Goal: Information Seeking & Learning: Learn about a topic

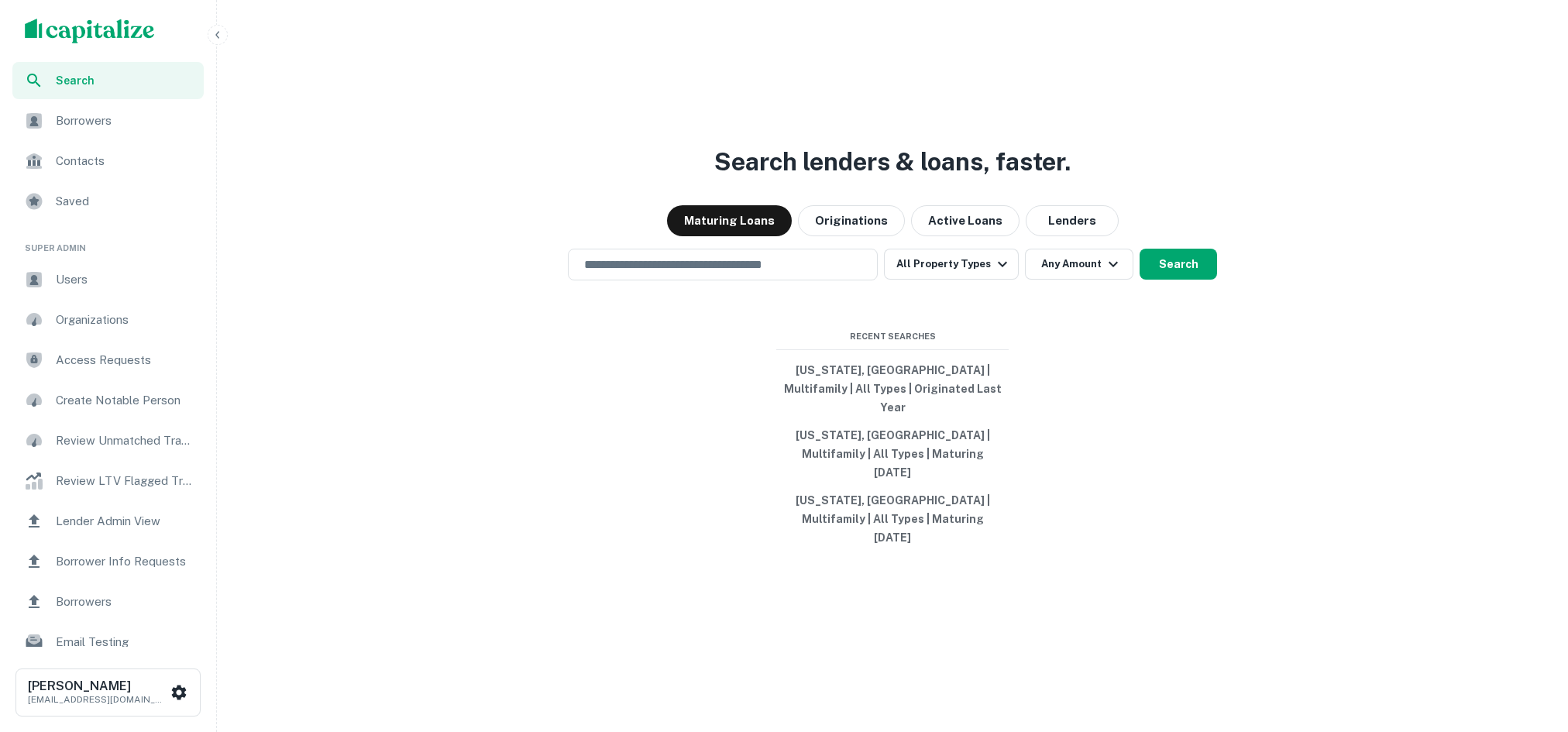
click at [218, 36] on icon "button" at bounding box center [217, 34] width 12 height 12
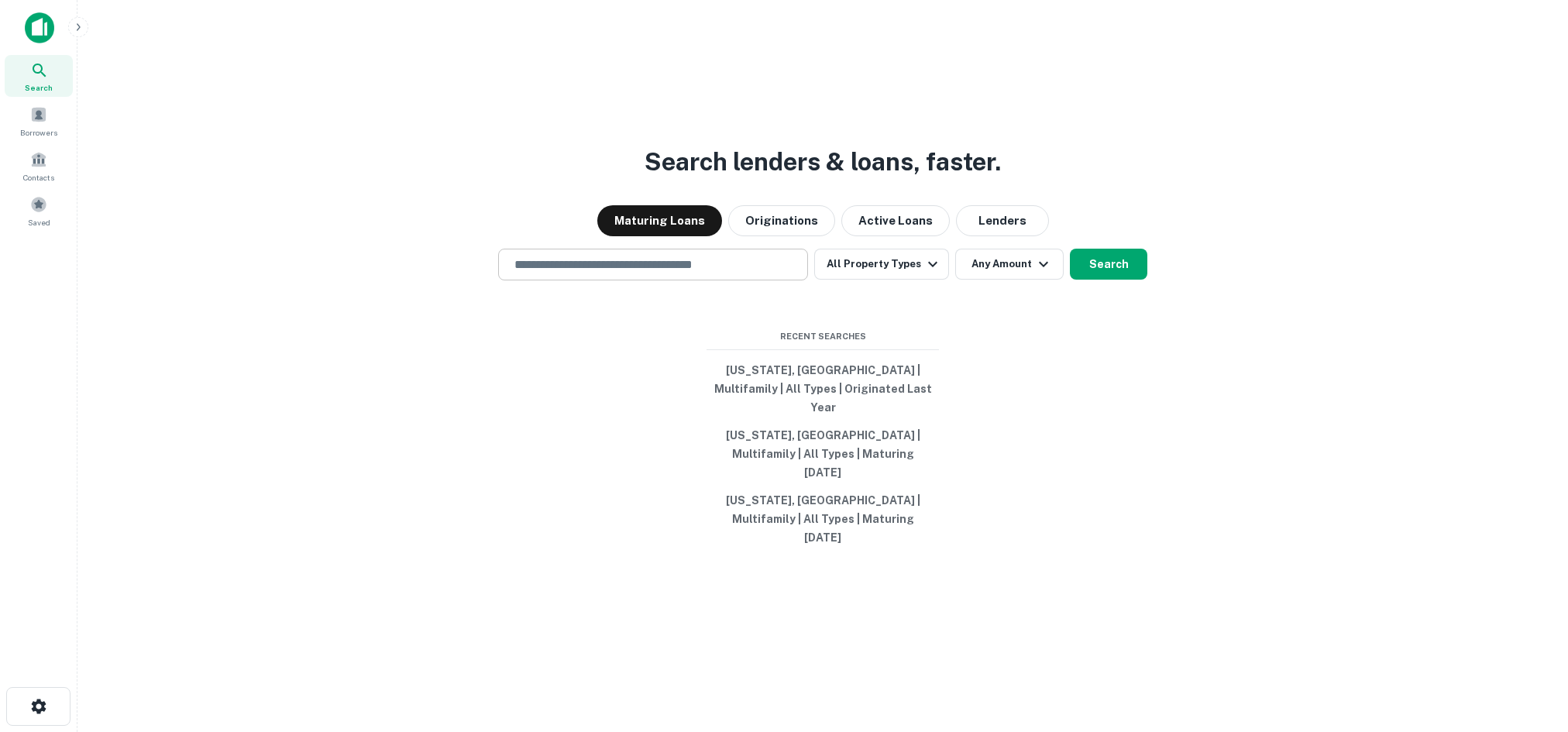
click at [660, 273] on input "text" at bounding box center [654, 265] width 296 height 18
click at [545, 340] on div at bounding box center [653, 320] width 310 height 78
click at [607, 273] on input "text" at bounding box center [654, 265] width 296 height 18
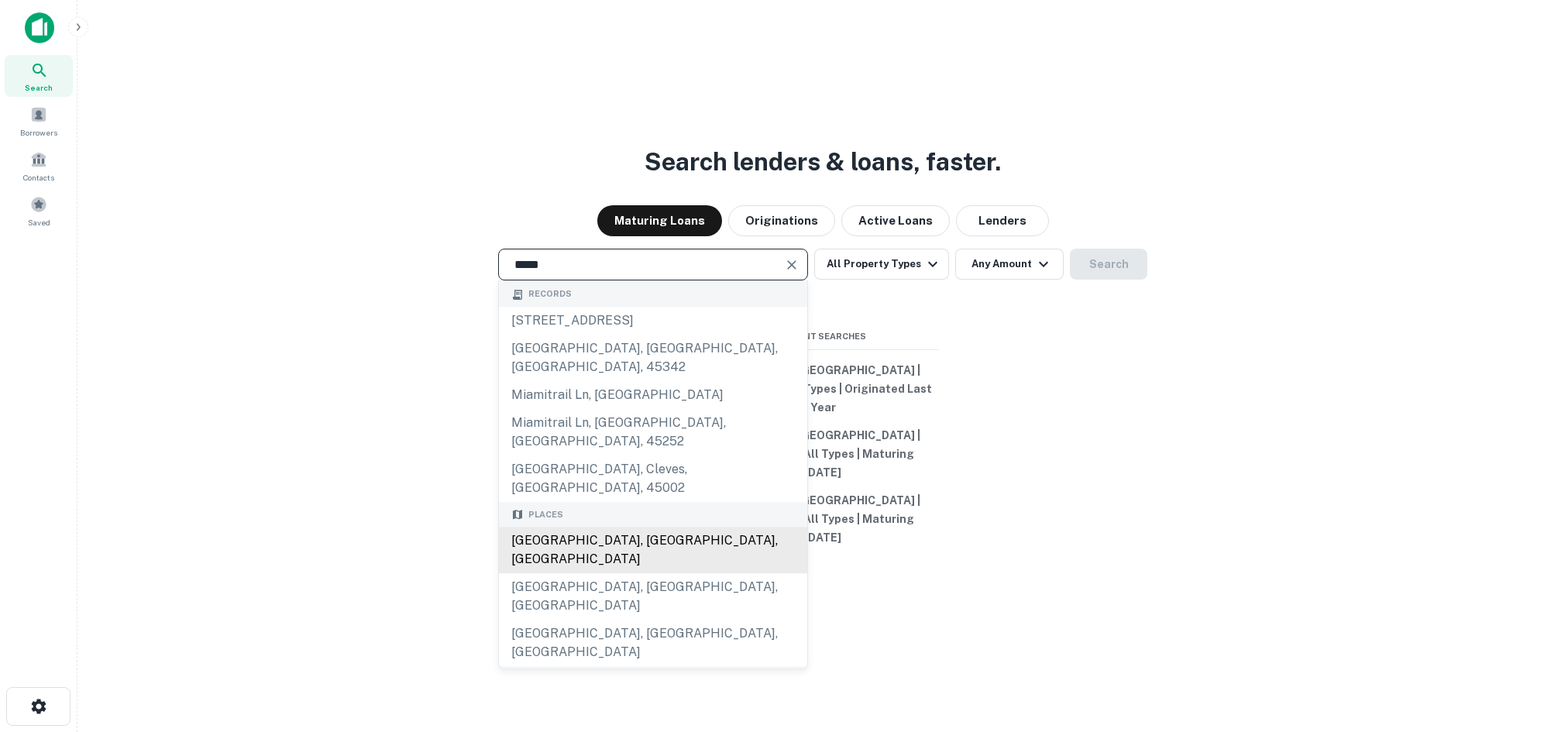
click at [595, 533] on div "[GEOGRAPHIC_DATA], [GEOGRAPHIC_DATA], [GEOGRAPHIC_DATA]" at bounding box center [653, 550] width 308 height 46
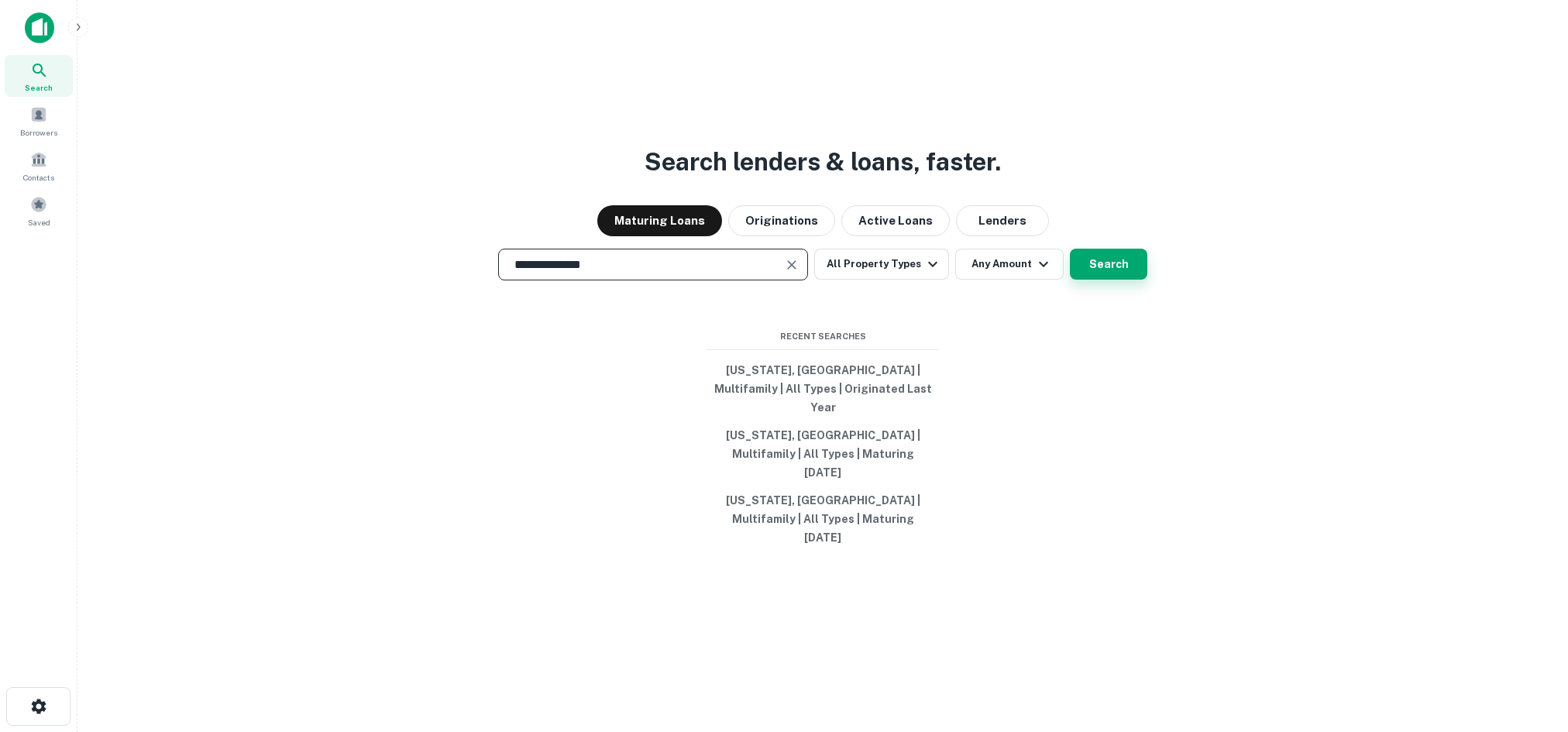
type input "**********"
click at [1102, 280] on button "Search" at bounding box center [1109, 264] width 78 height 31
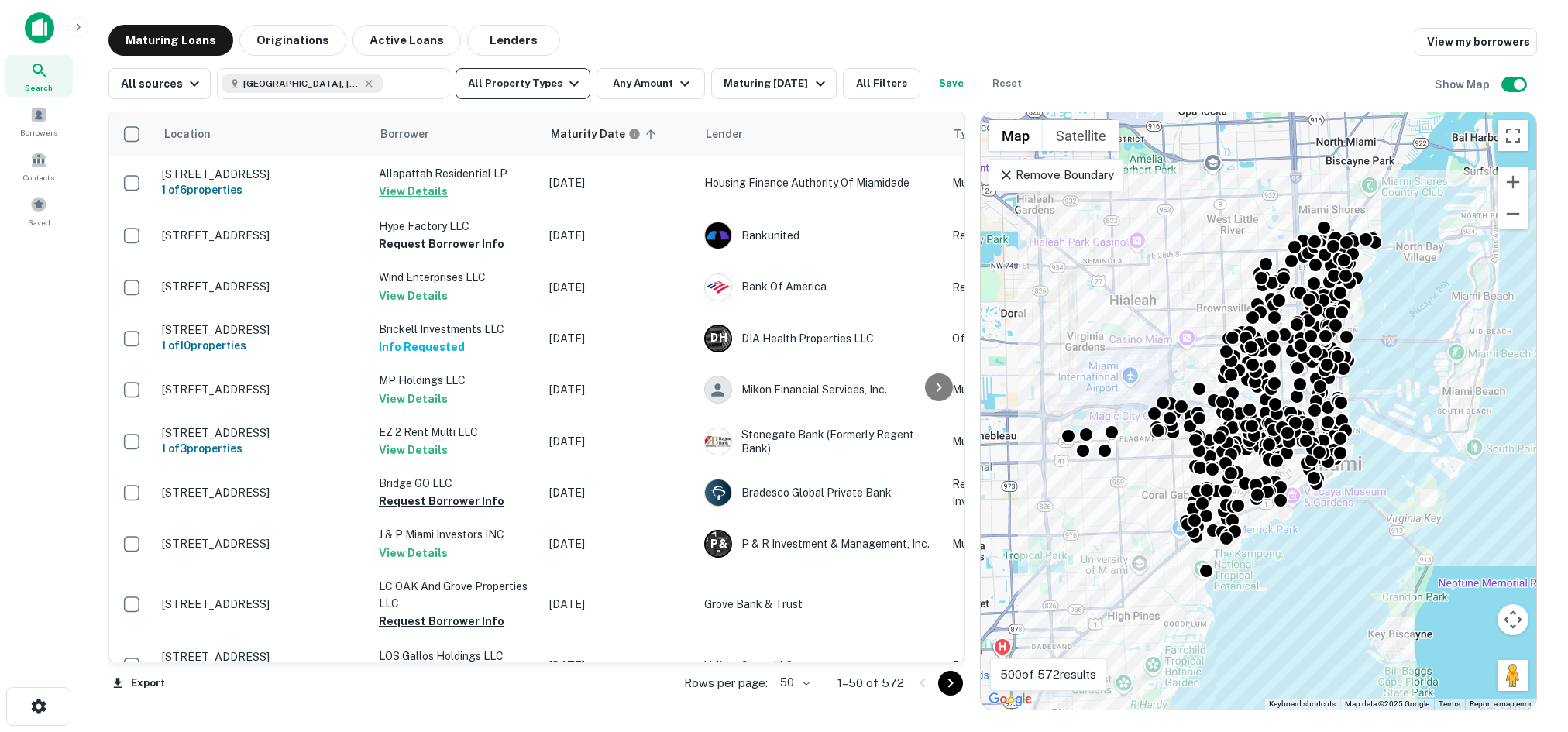
click at [565, 82] on icon "button" at bounding box center [575, 83] width 19 height 19
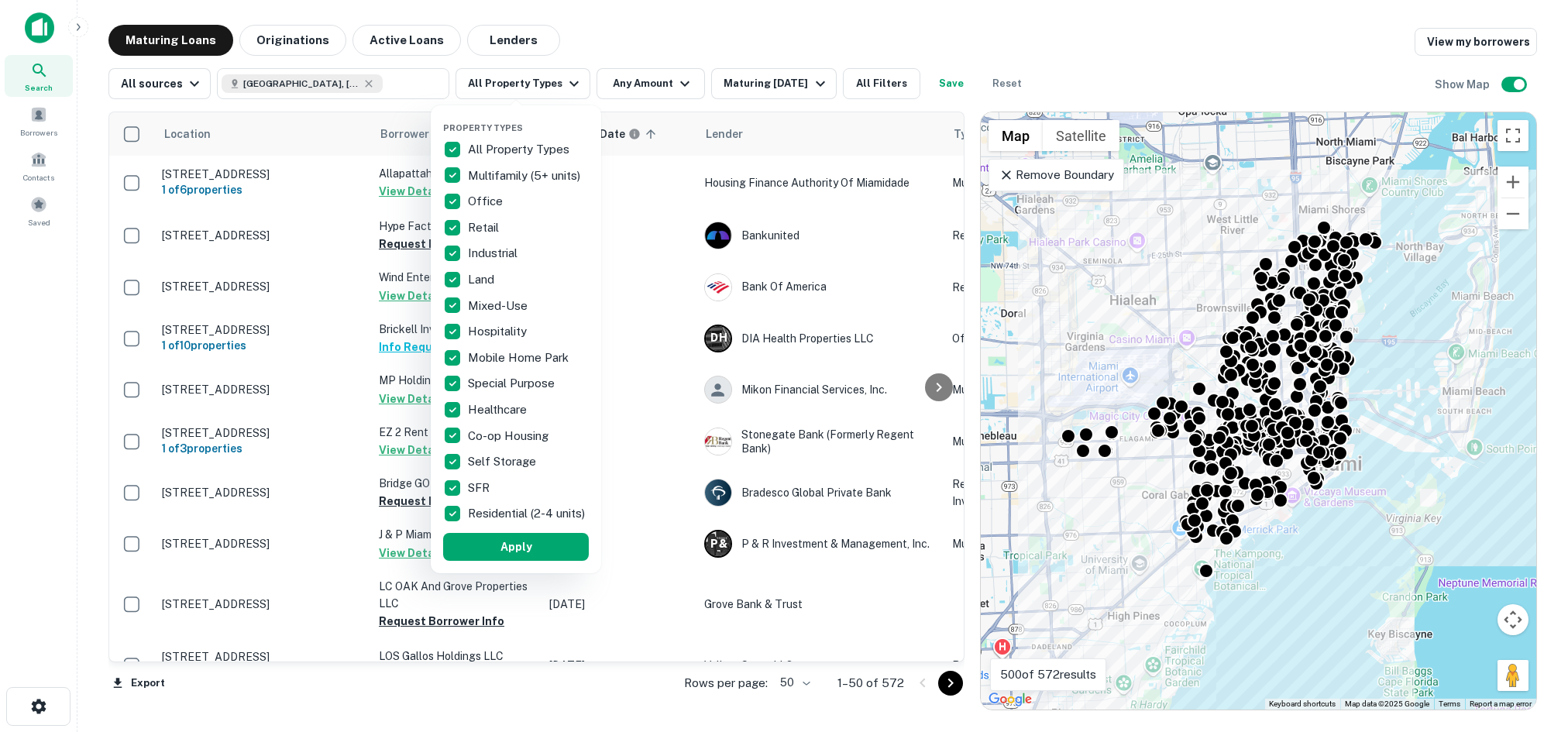
click at [660, 78] on div at bounding box center [784, 366] width 1568 height 732
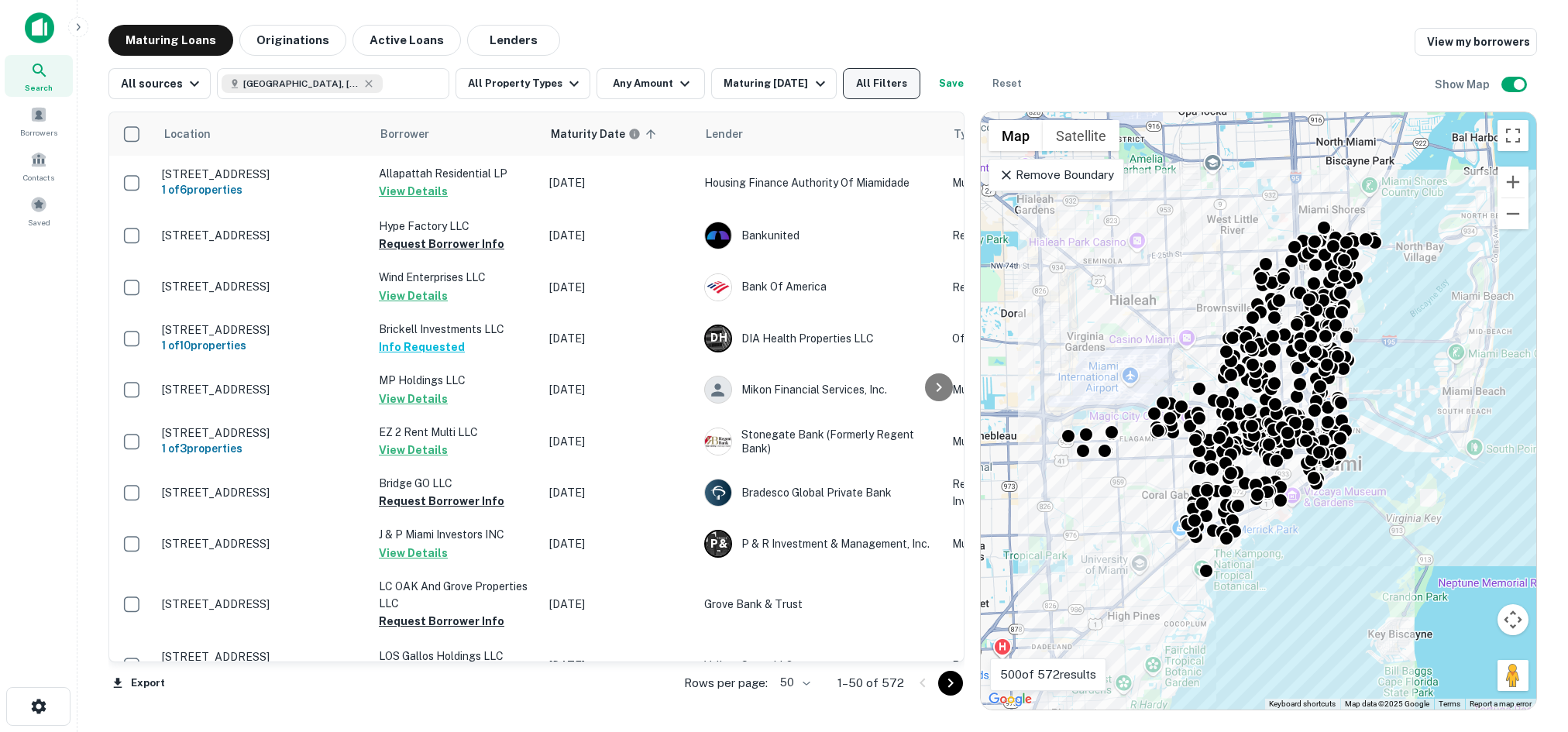
click at [863, 81] on button "All Filters" at bounding box center [882, 83] width 78 height 31
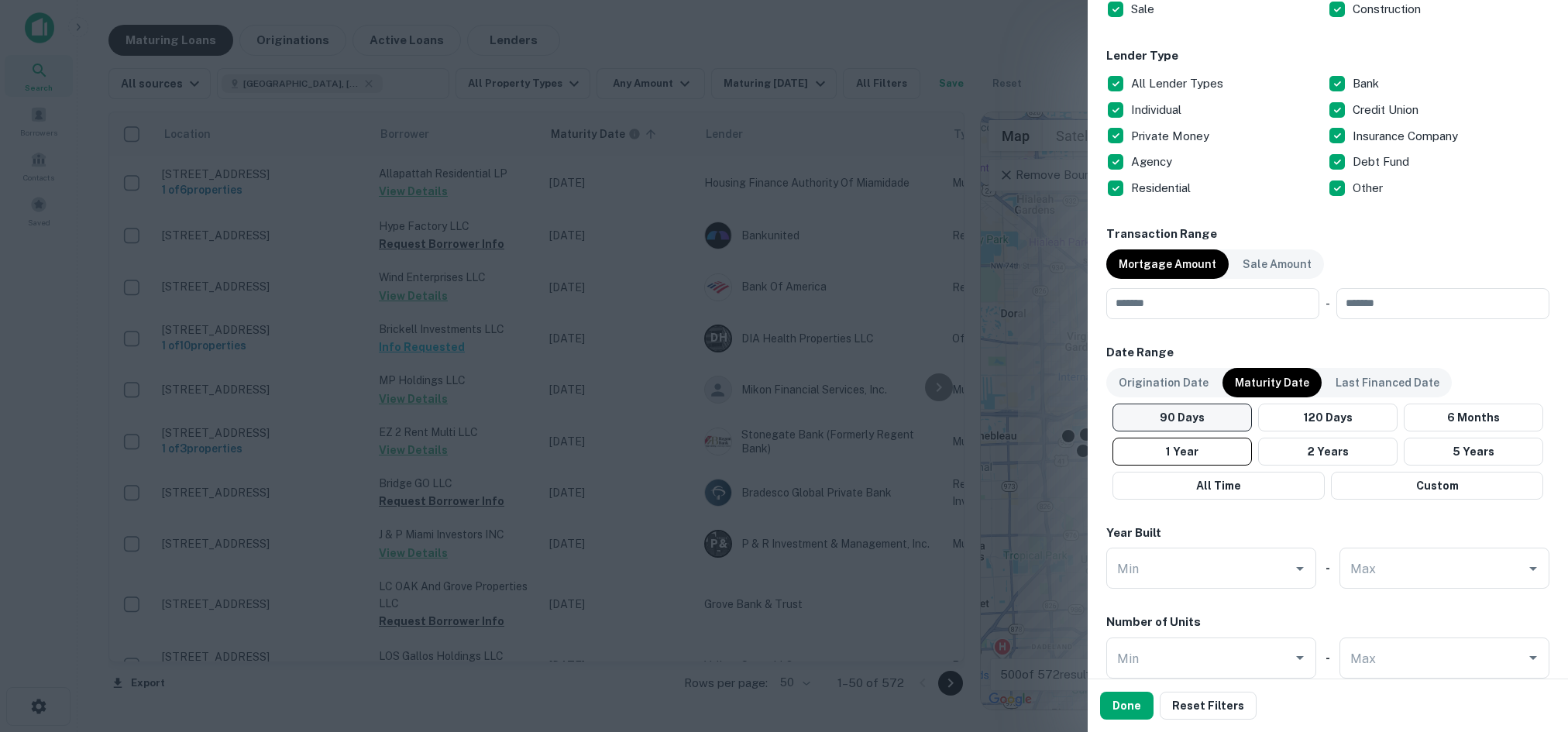
scroll to position [621, 0]
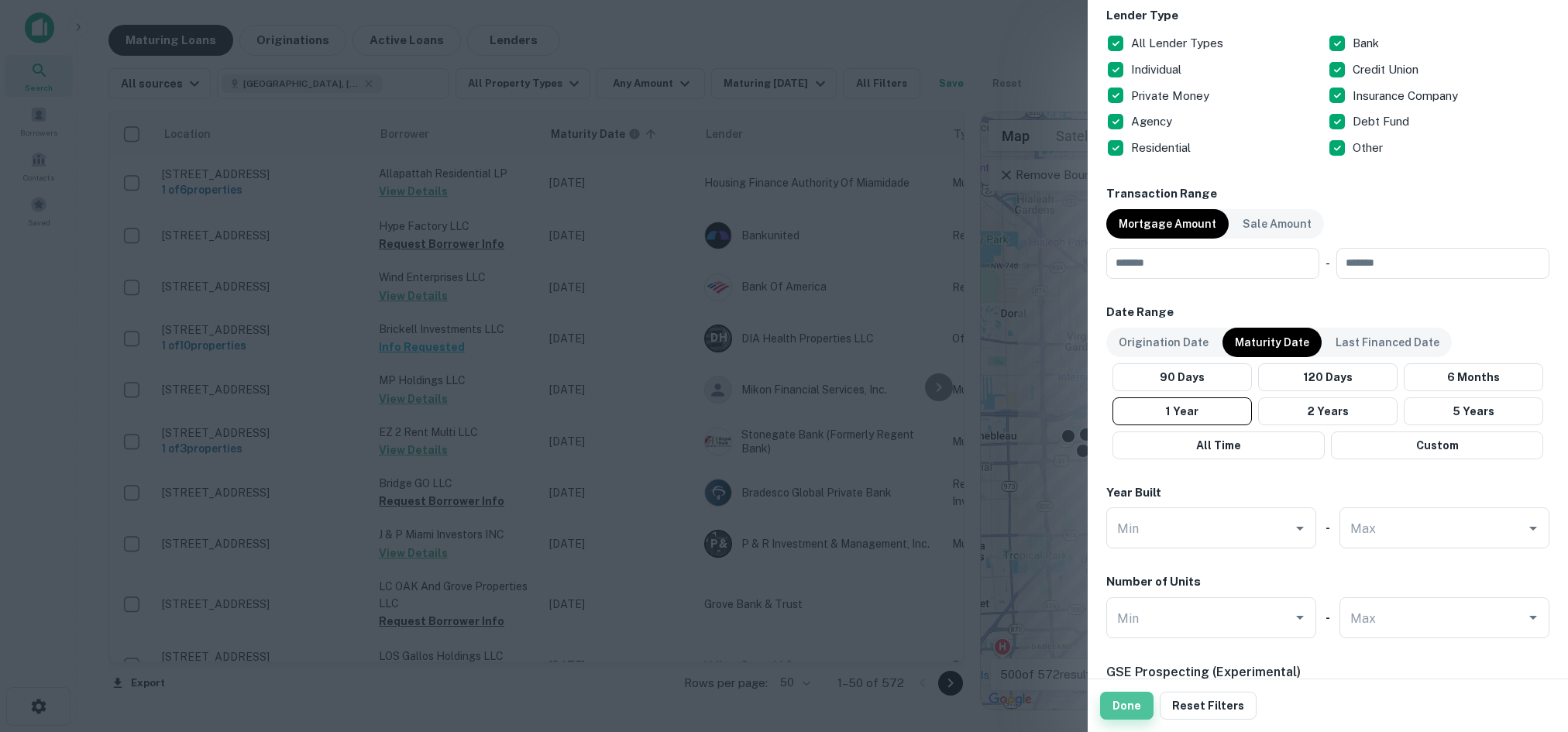
click at [1111, 702] on button "Done" at bounding box center [1127, 705] width 53 height 27
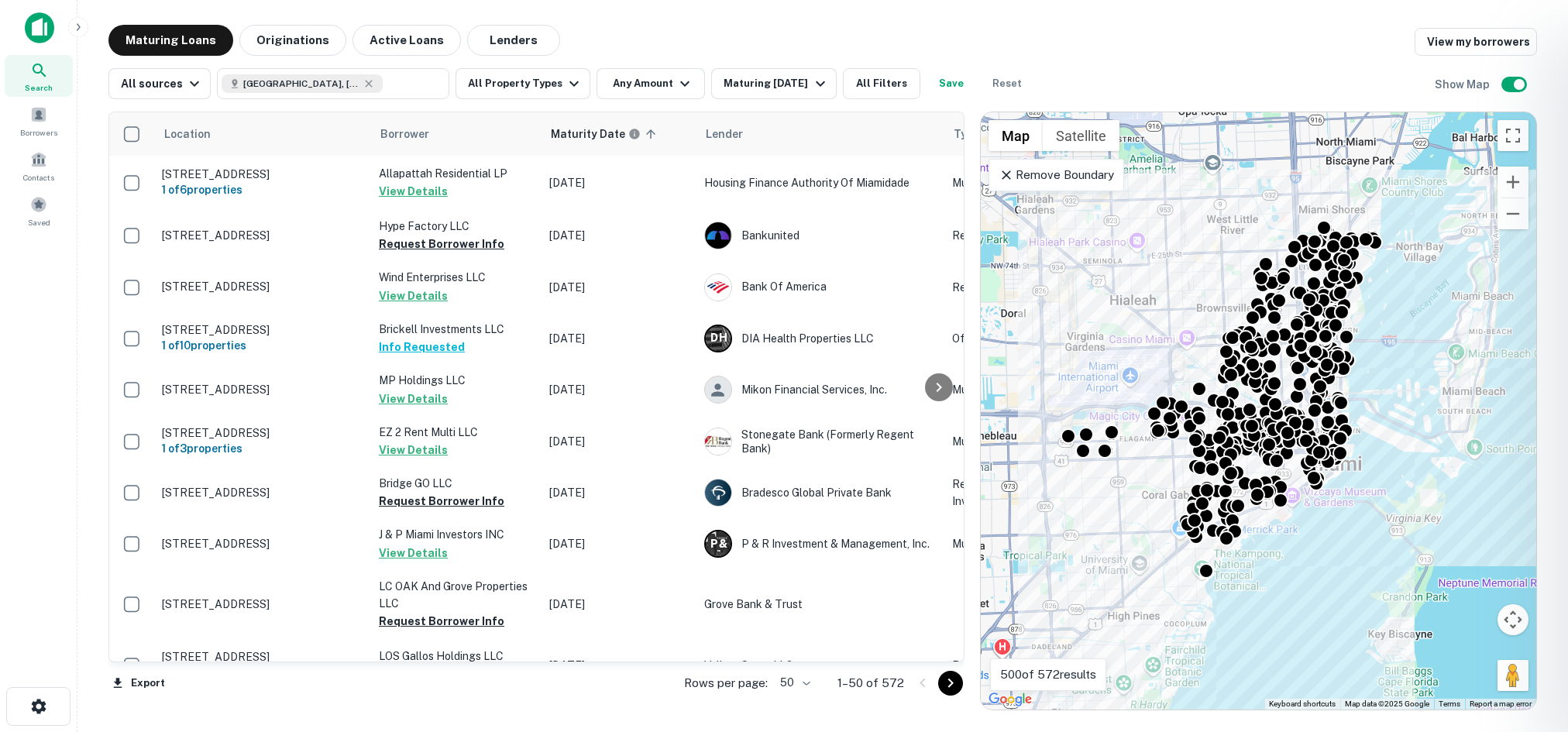
click at [825, 88] on div at bounding box center [784, 366] width 1568 height 732
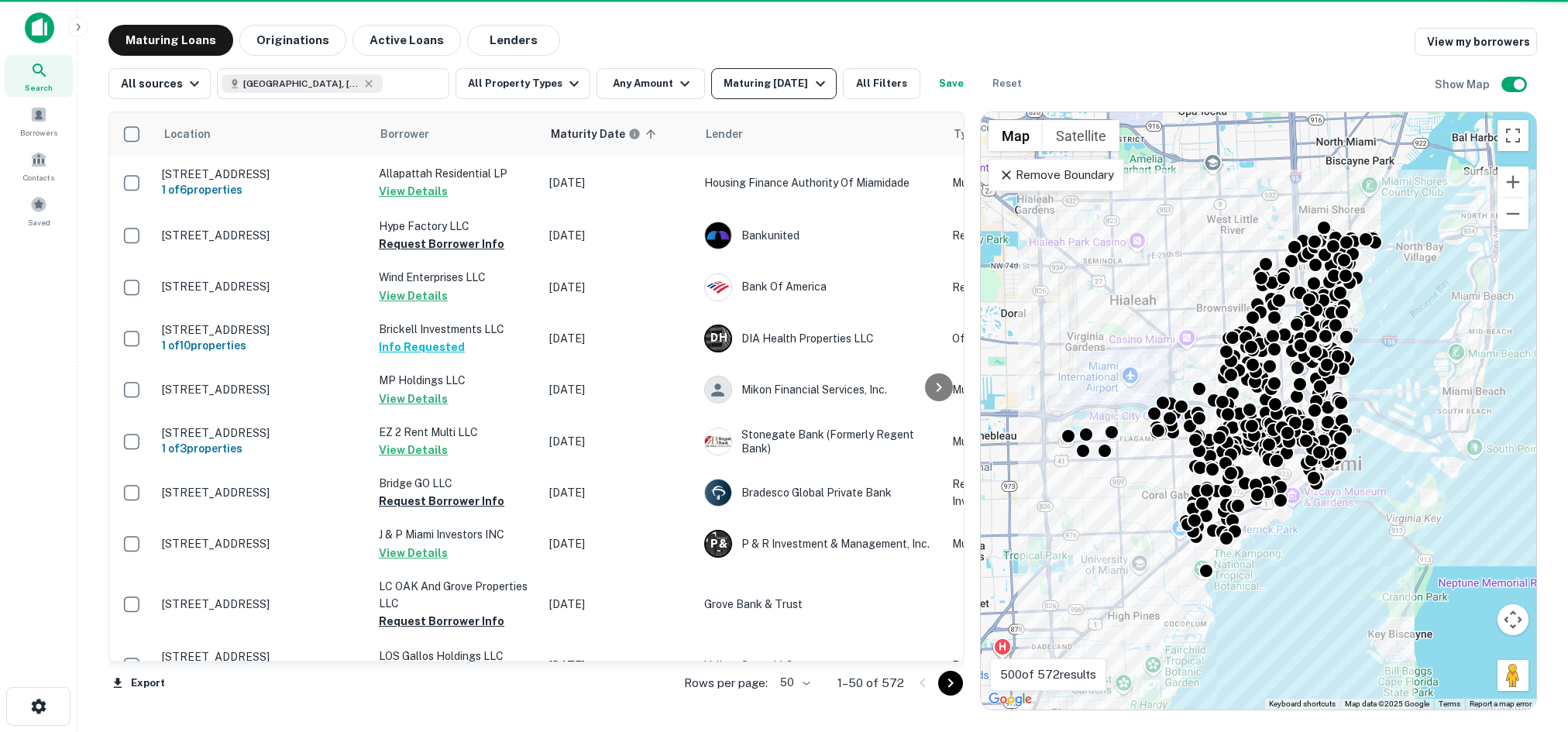
click at [816, 82] on icon "button" at bounding box center [821, 84] width 9 height 6
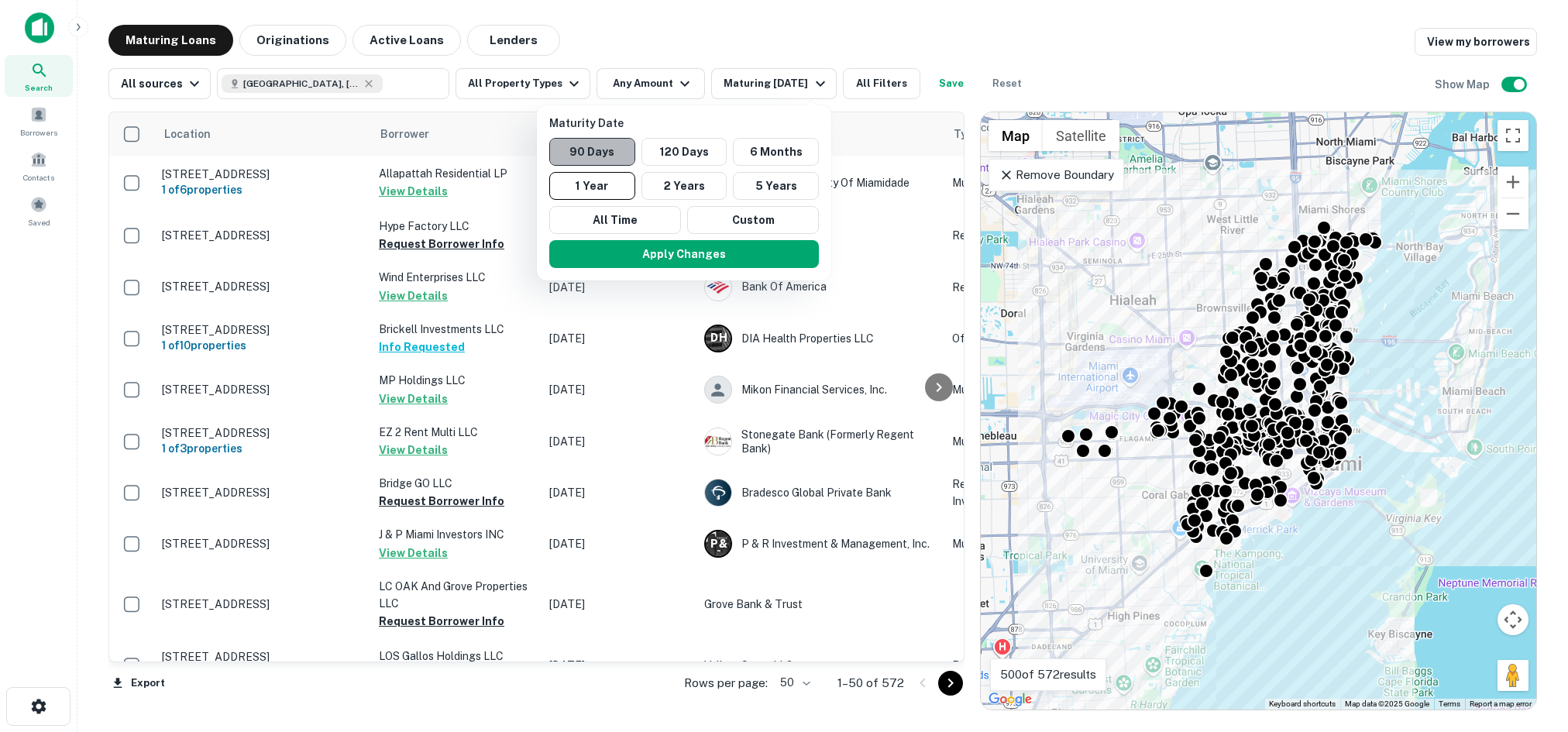
click at [601, 141] on button "90 Days" at bounding box center [592, 151] width 86 height 27
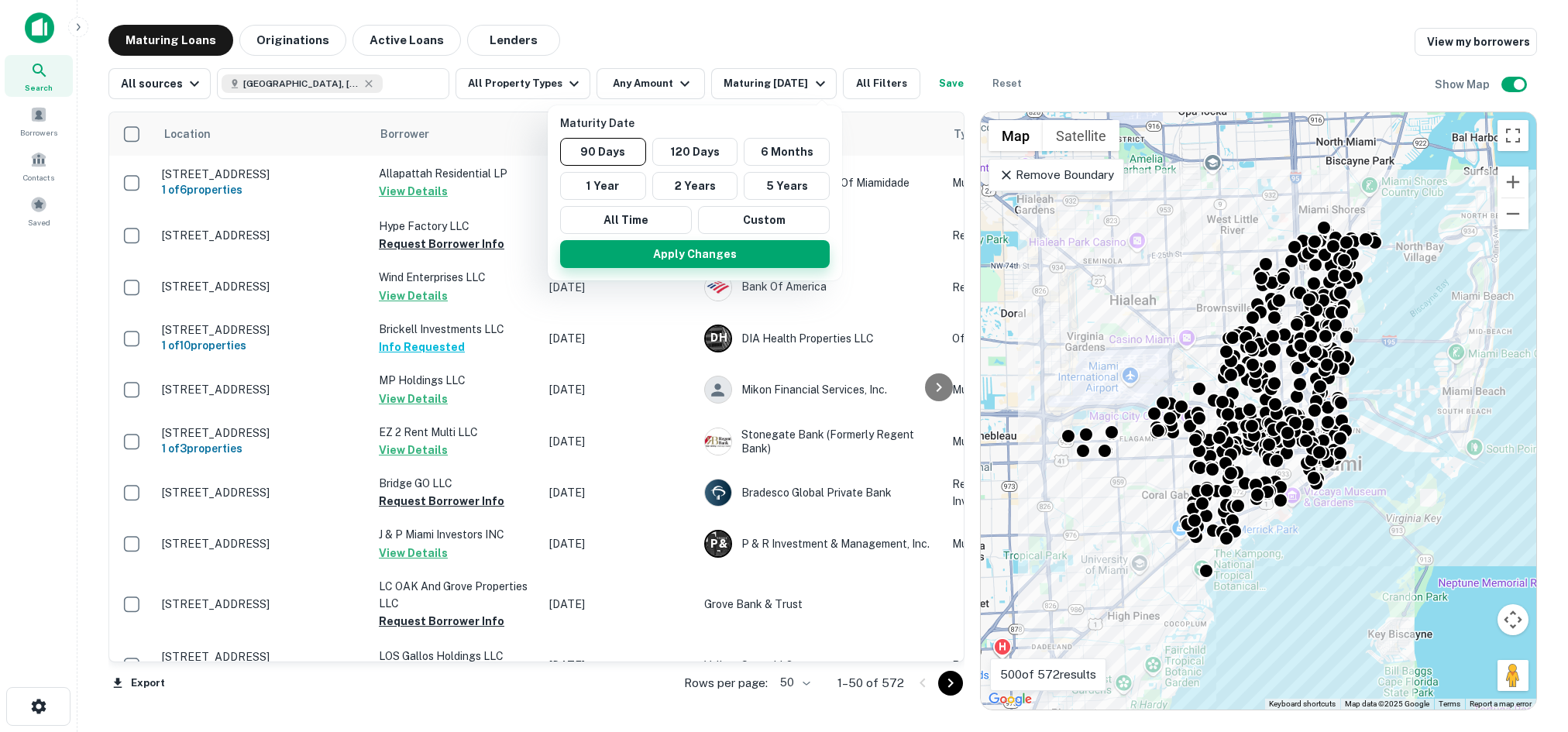
click at [660, 247] on button "Apply Changes" at bounding box center [695, 253] width 269 height 27
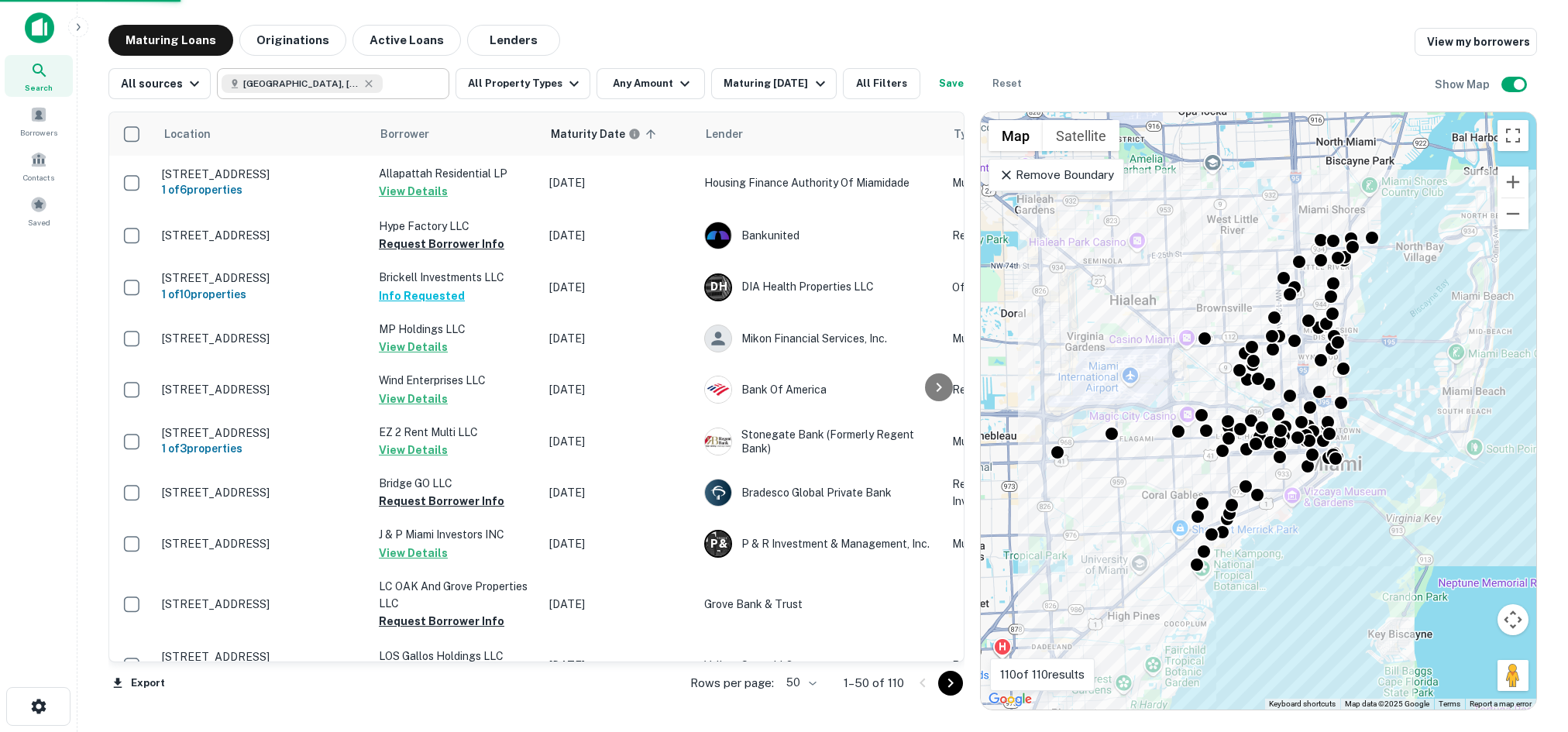
click at [383, 81] on input "text" at bounding box center [413, 83] width 60 height 22
click at [354, 81] on input "**********" at bounding box center [321, 83] width 197 height 22
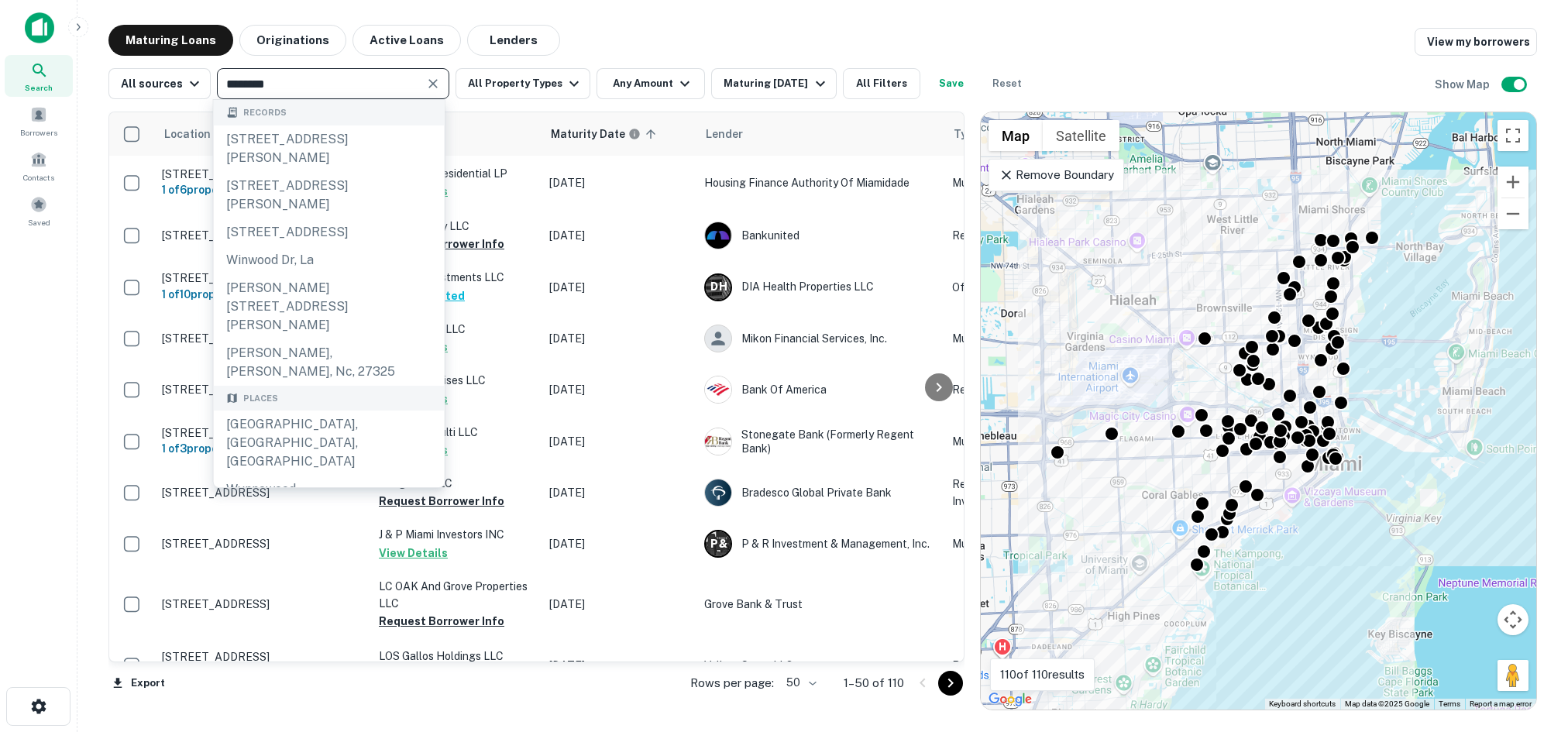
type input "*******"
click at [1039, 32] on div "Maturing Loans Originations Active Loans Lenders View my borrowers" at bounding box center [822, 40] width 1429 height 31
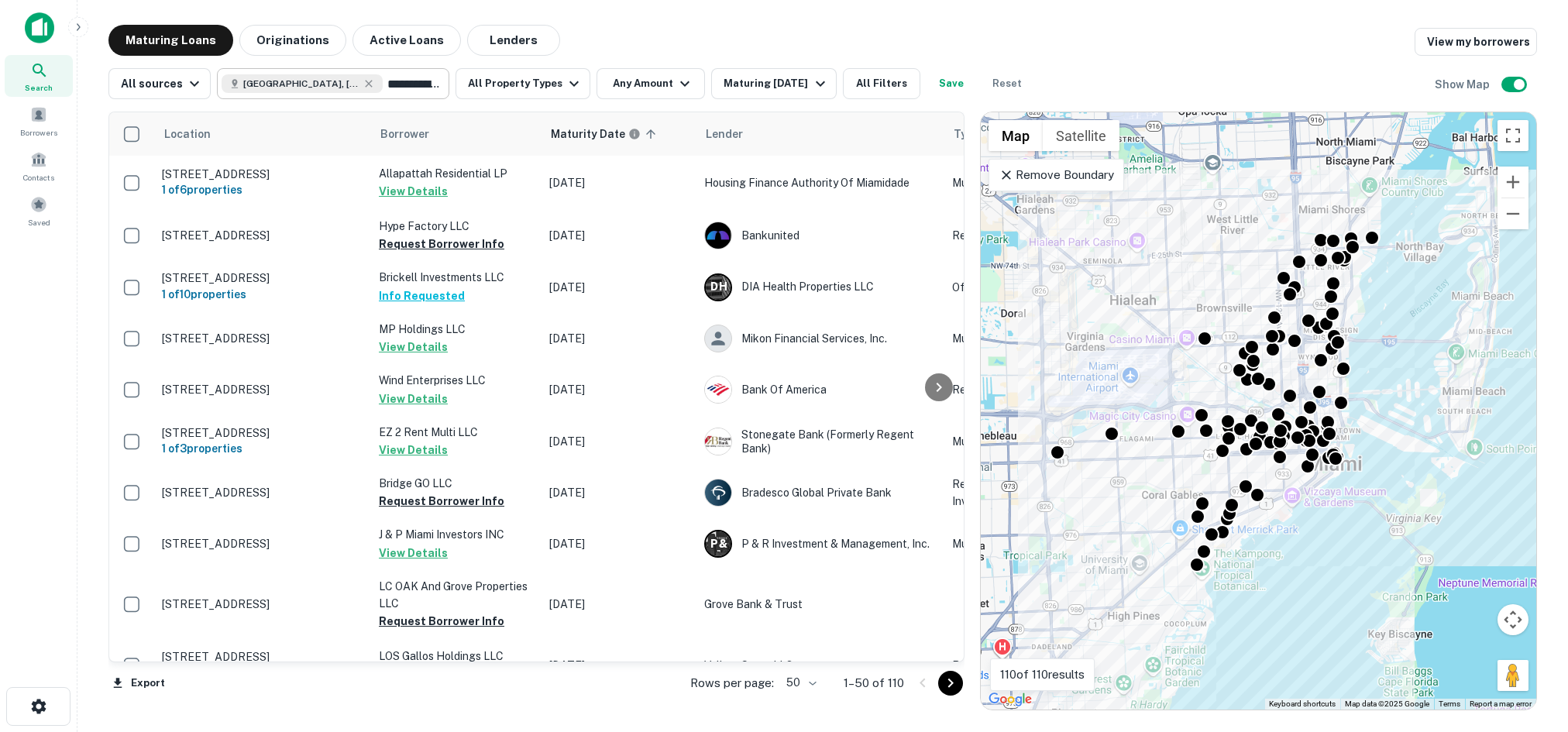
click at [383, 81] on input "**********" at bounding box center [413, 83] width 60 height 22
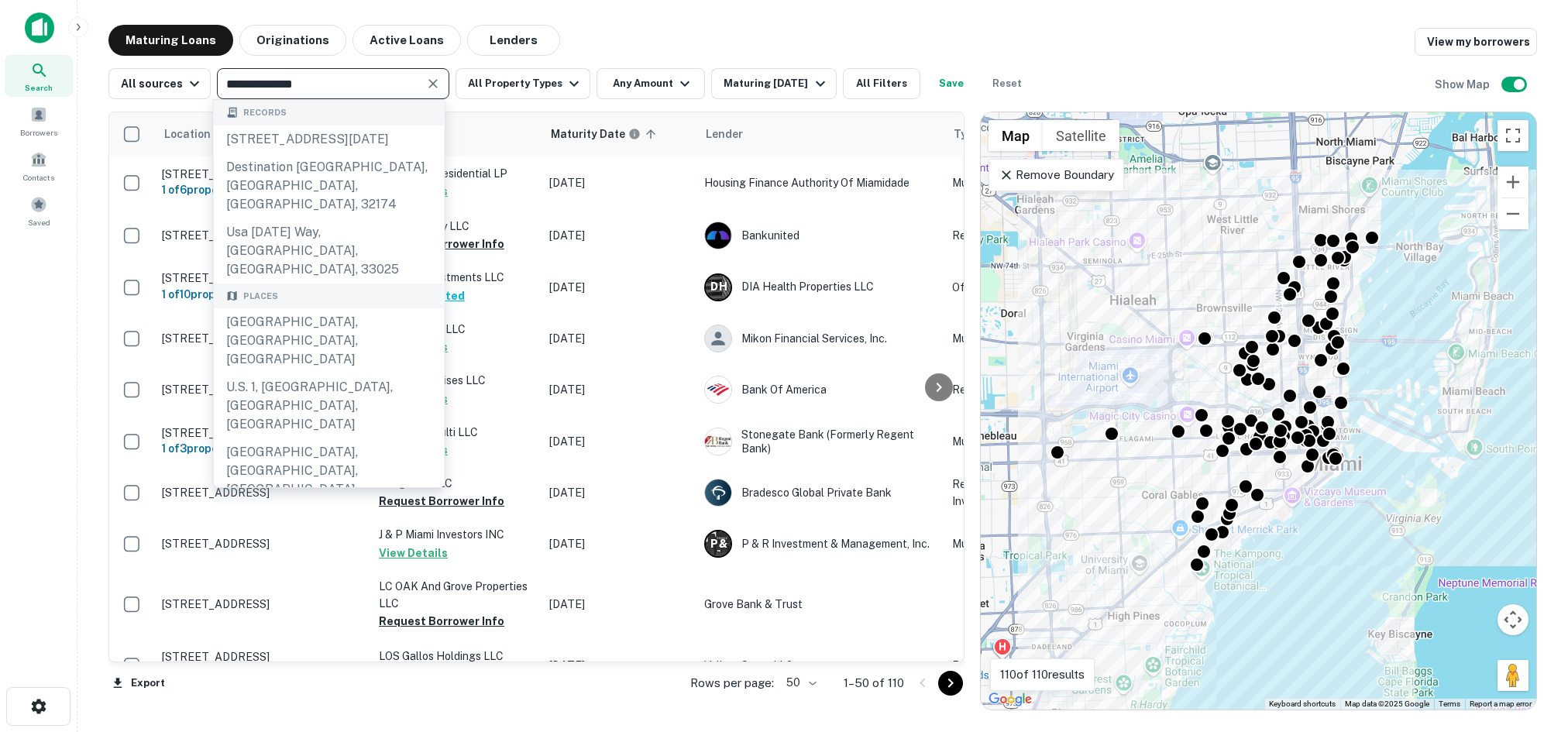
click at [352, 81] on input "**********" at bounding box center [321, 83] width 197 height 22
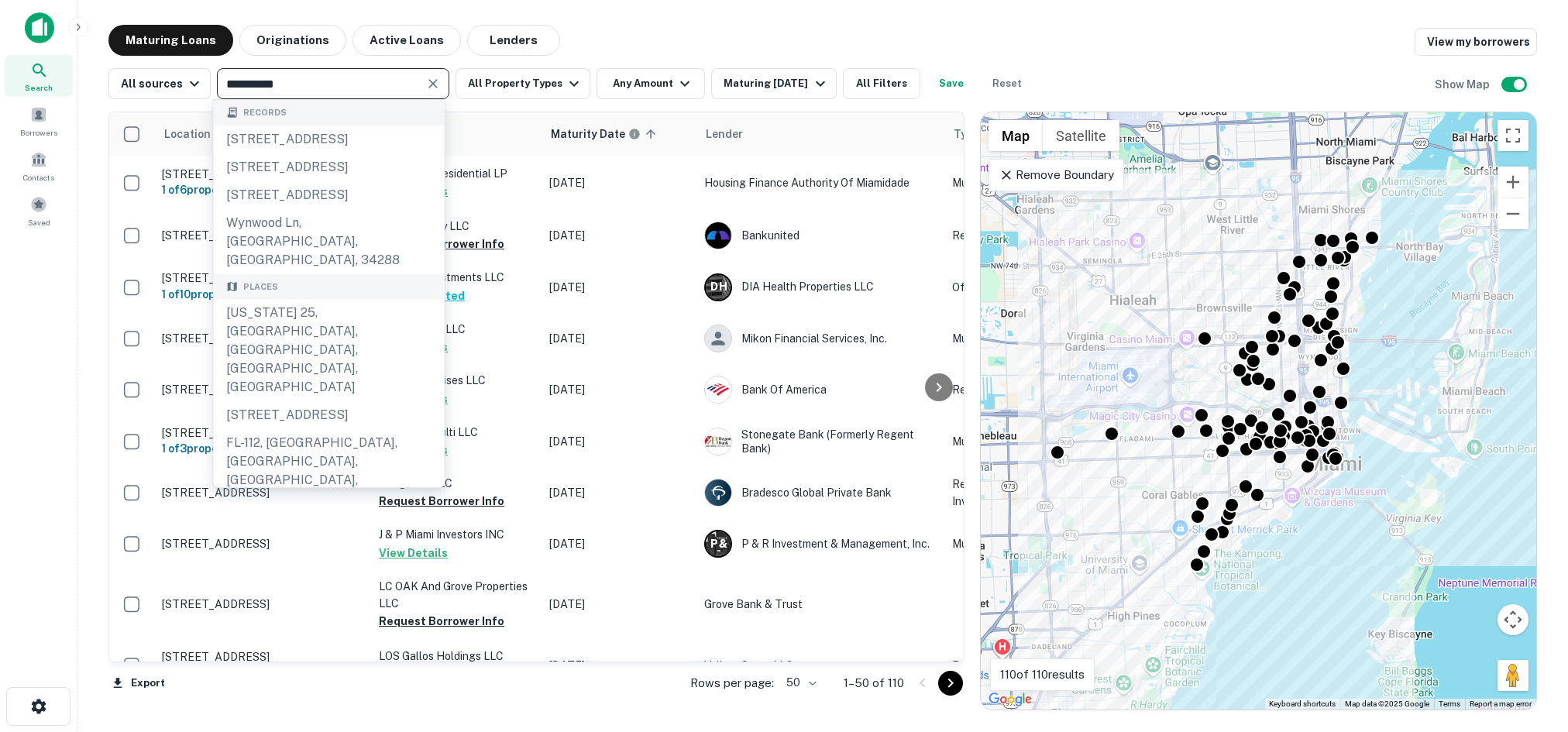
type input "**********"
click at [1110, 5] on main "**********" at bounding box center [823, 366] width 1491 height 732
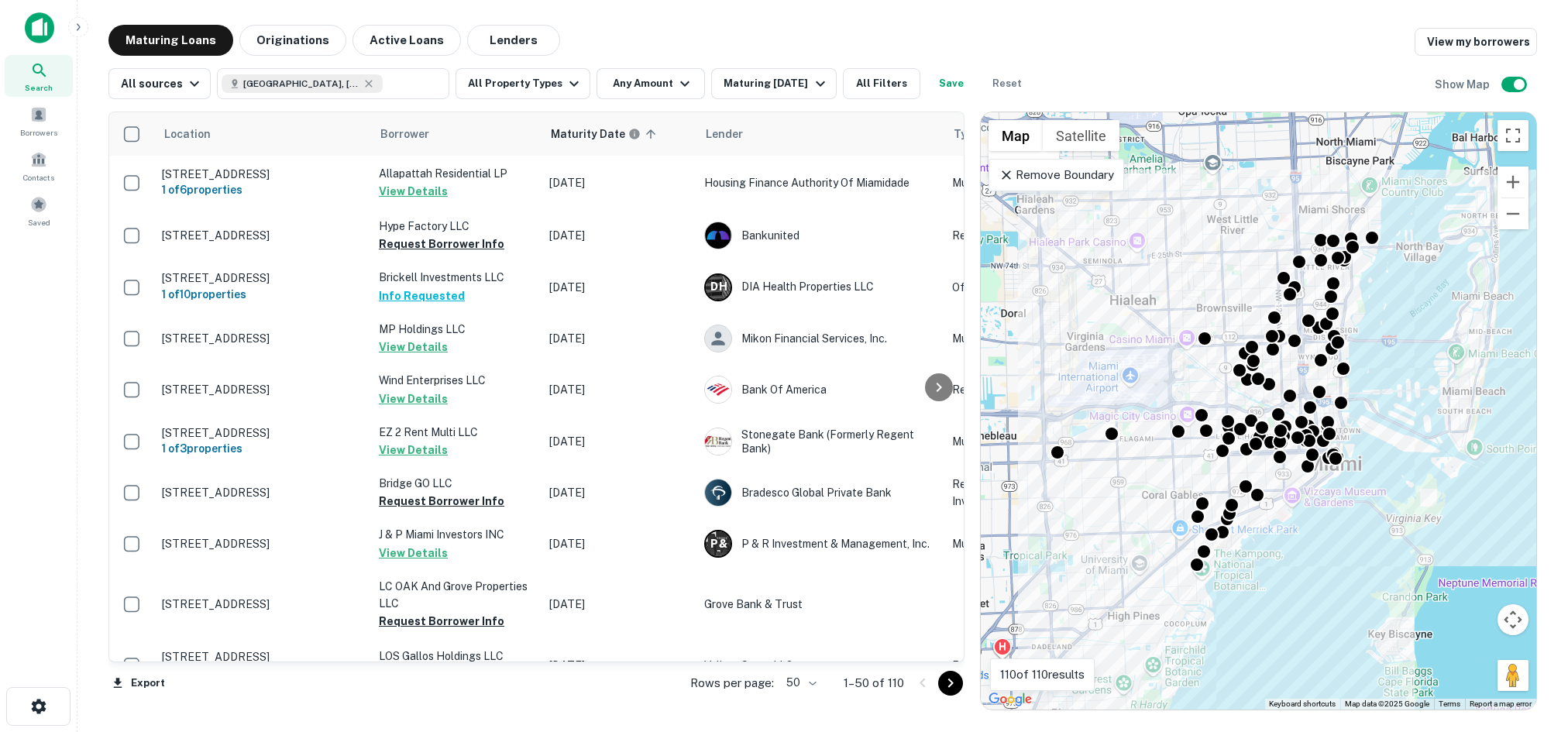
click at [1005, 170] on icon at bounding box center [1006, 174] width 15 height 15
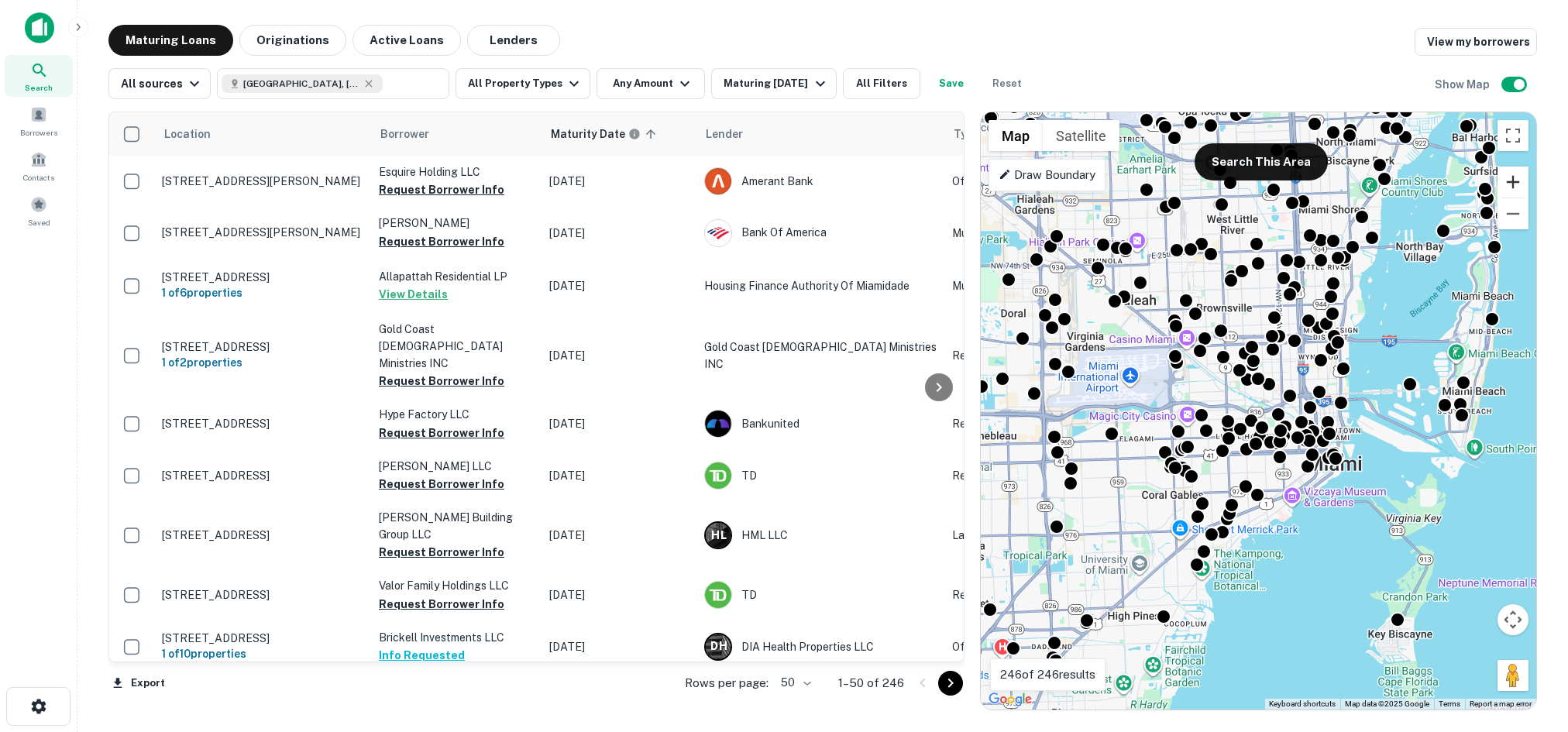
click at [1505, 174] on button "Zoom in" at bounding box center [1513, 182] width 31 height 31
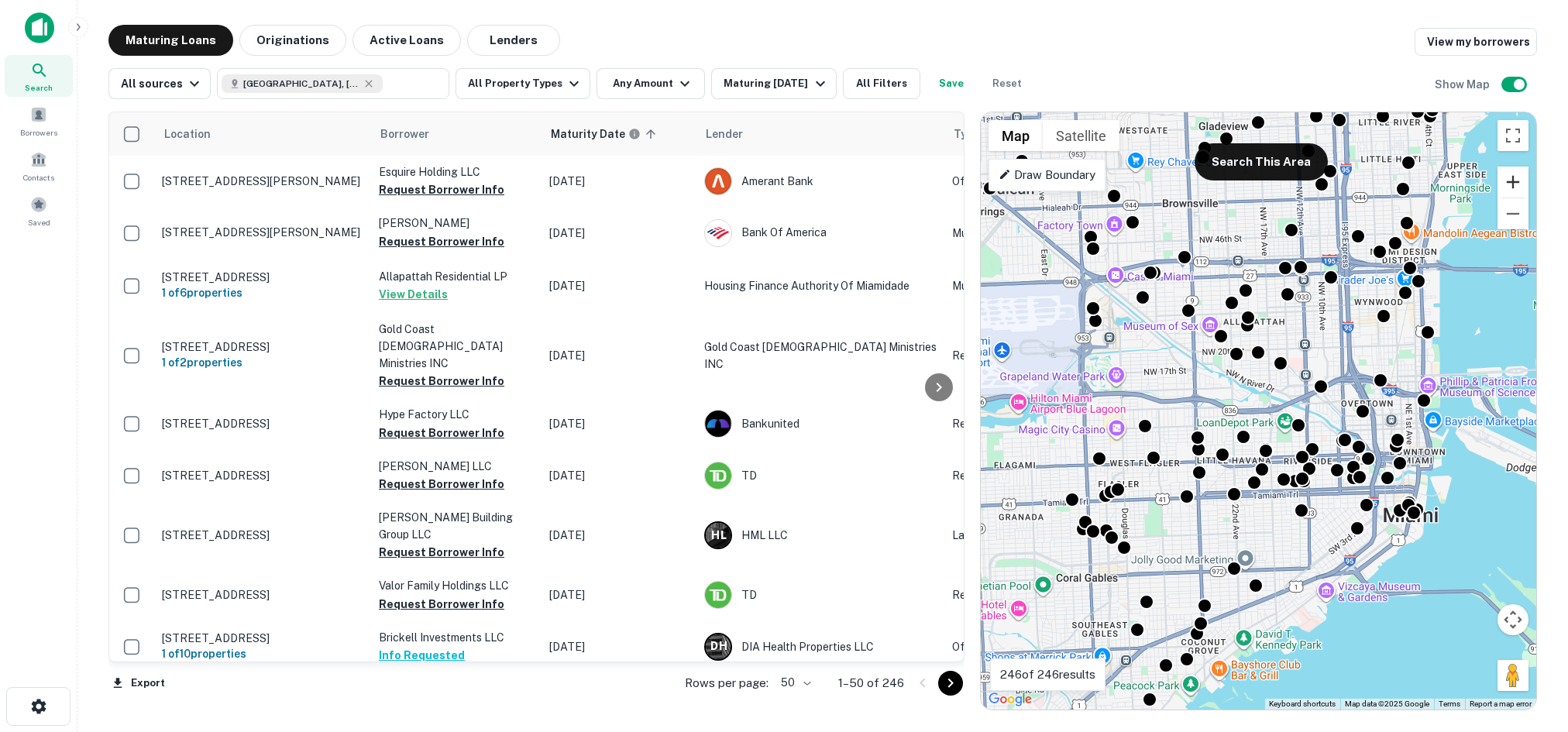
click at [1516, 183] on button "Zoom in" at bounding box center [1513, 182] width 31 height 31
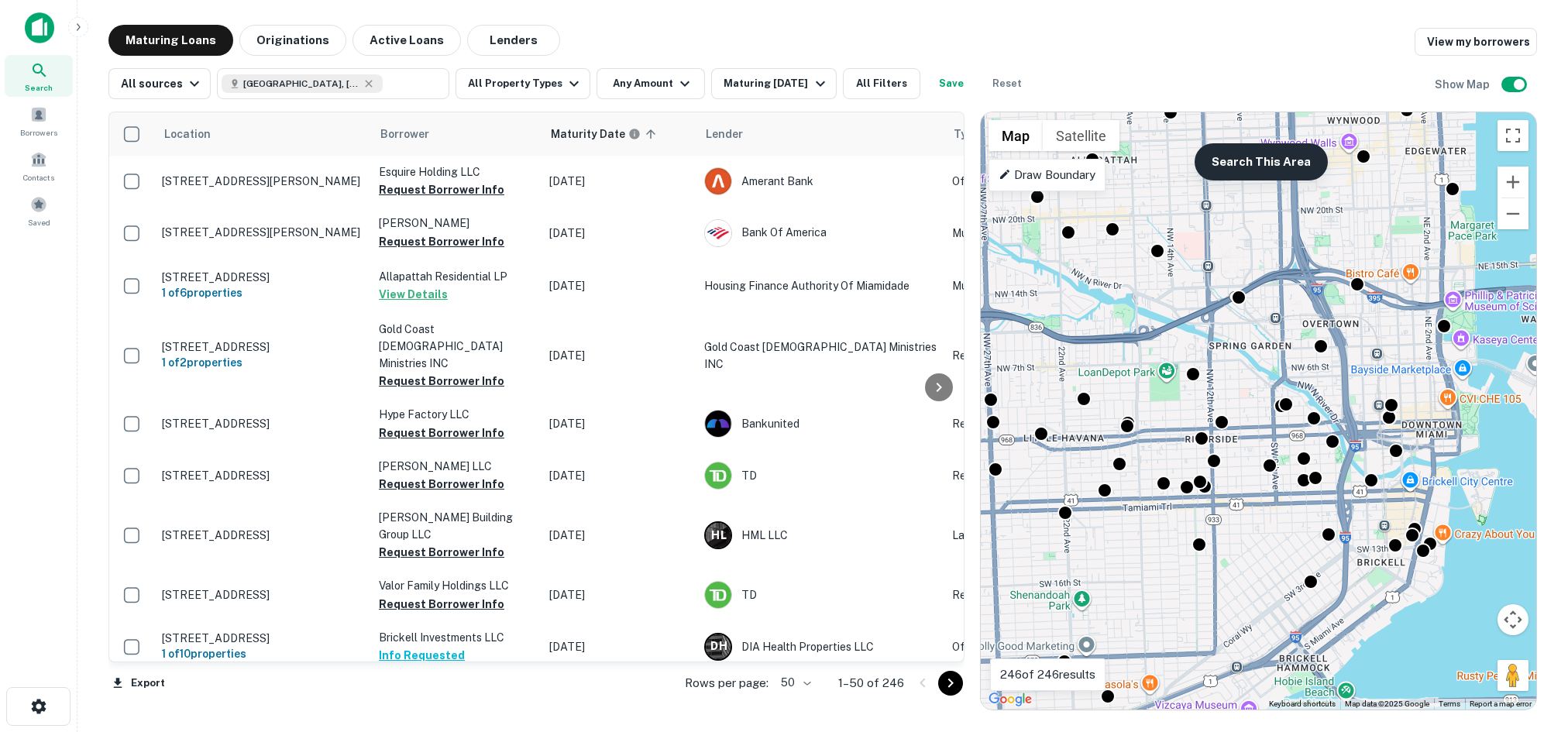
drag, startPoint x: 1444, startPoint y: 275, endPoint x: 1264, endPoint y: 178, distance: 204.5
click at [1264, 177] on div "To activate drag with keyboard, press Alt + Enter. Once in keyboard drag state,…" at bounding box center [1259, 411] width 556 height 597
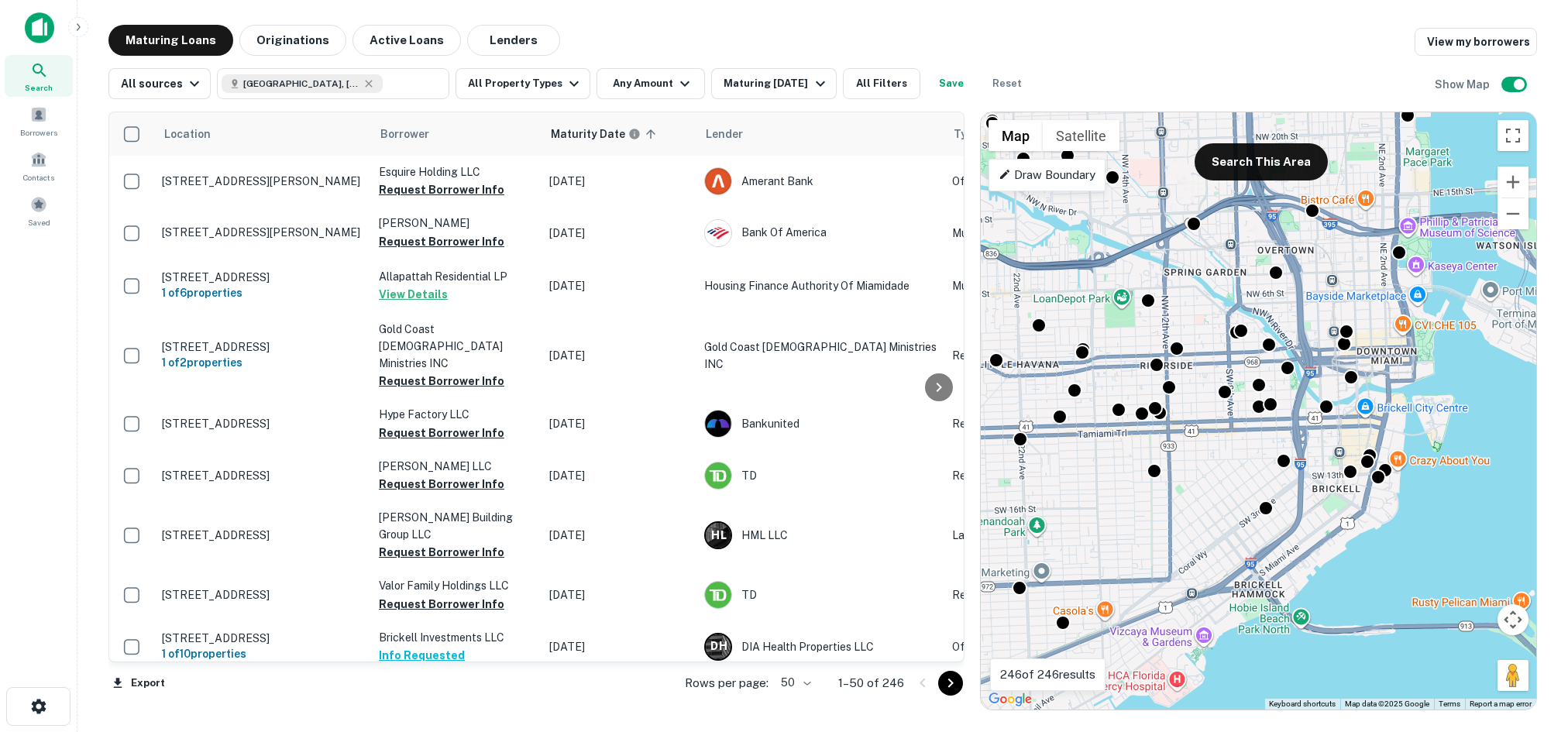
drag, startPoint x: 1323, startPoint y: 268, endPoint x: 1310, endPoint y: 221, distance: 48.8
click at [1310, 220] on div "To activate drag with keyboard, press Alt + Enter. Once in keyboard drag state,…" at bounding box center [1259, 411] width 556 height 597
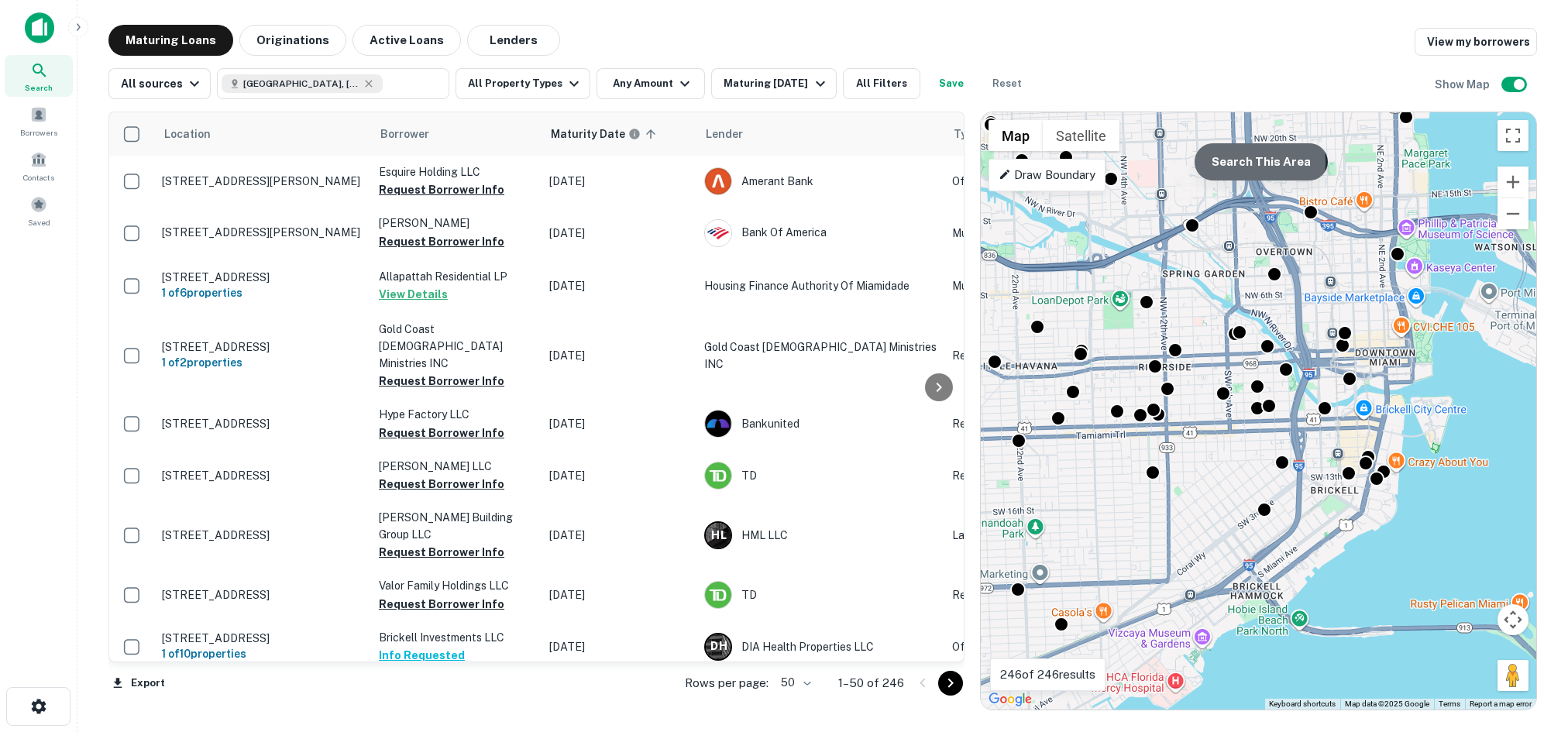
click at [1232, 163] on button "Search This Area" at bounding box center [1262, 161] width 134 height 37
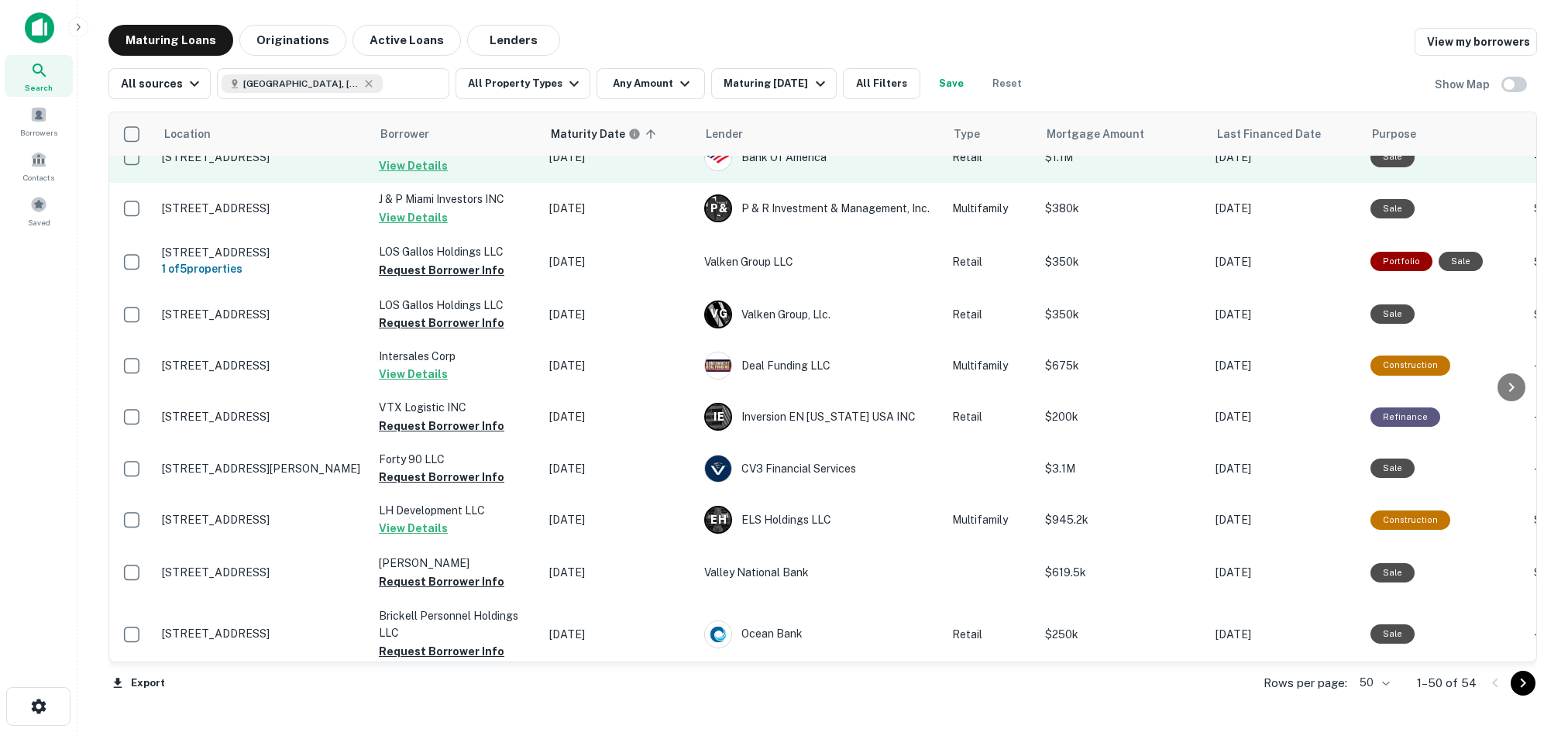
scroll to position [128, 0]
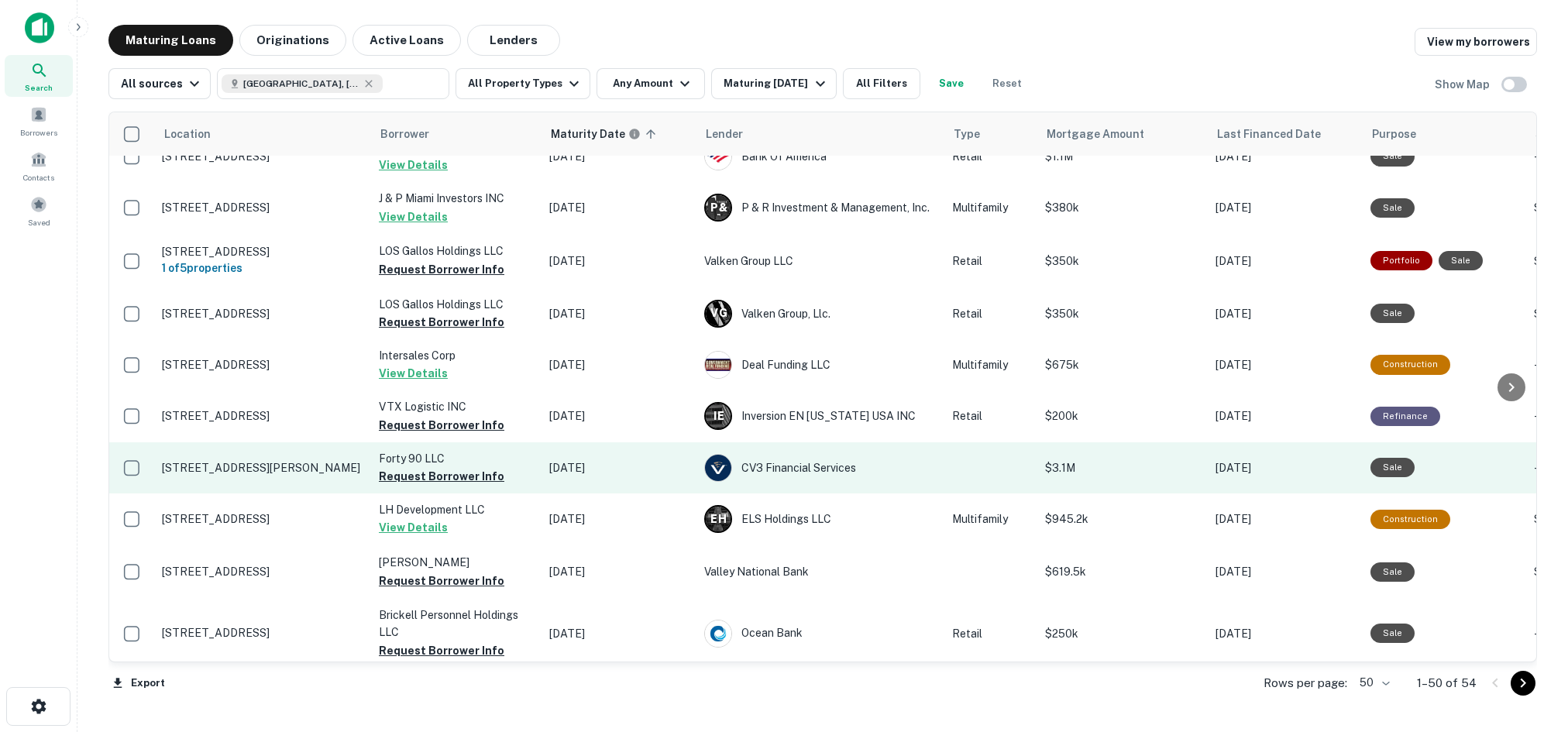
click at [260, 464] on p "4090 Hardie Ave Miami, FL33133" at bounding box center [263, 467] width 201 height 14
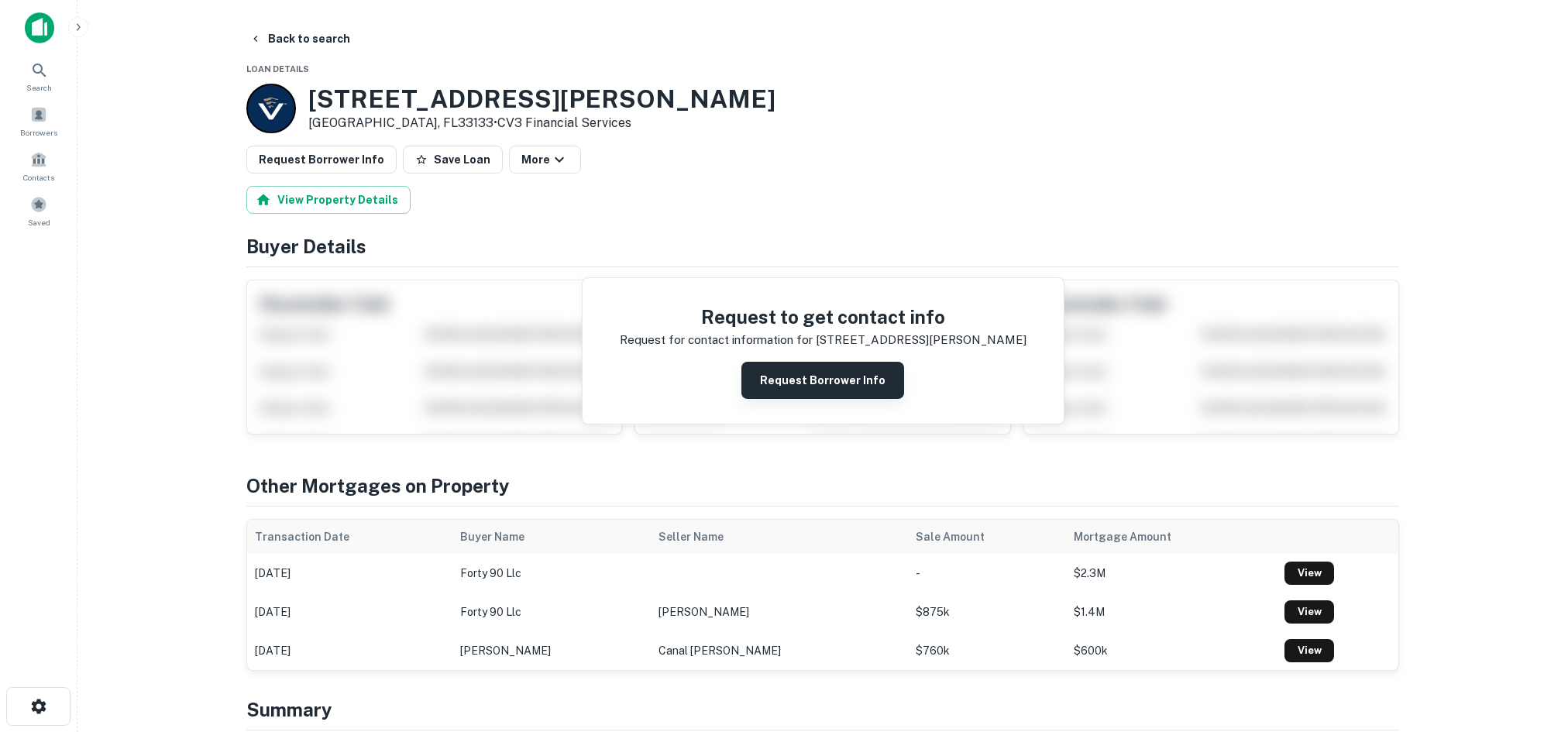
click at [806, 378] on button "Request Borrower Info" at bounding box center [823, 379] width 163 height 37
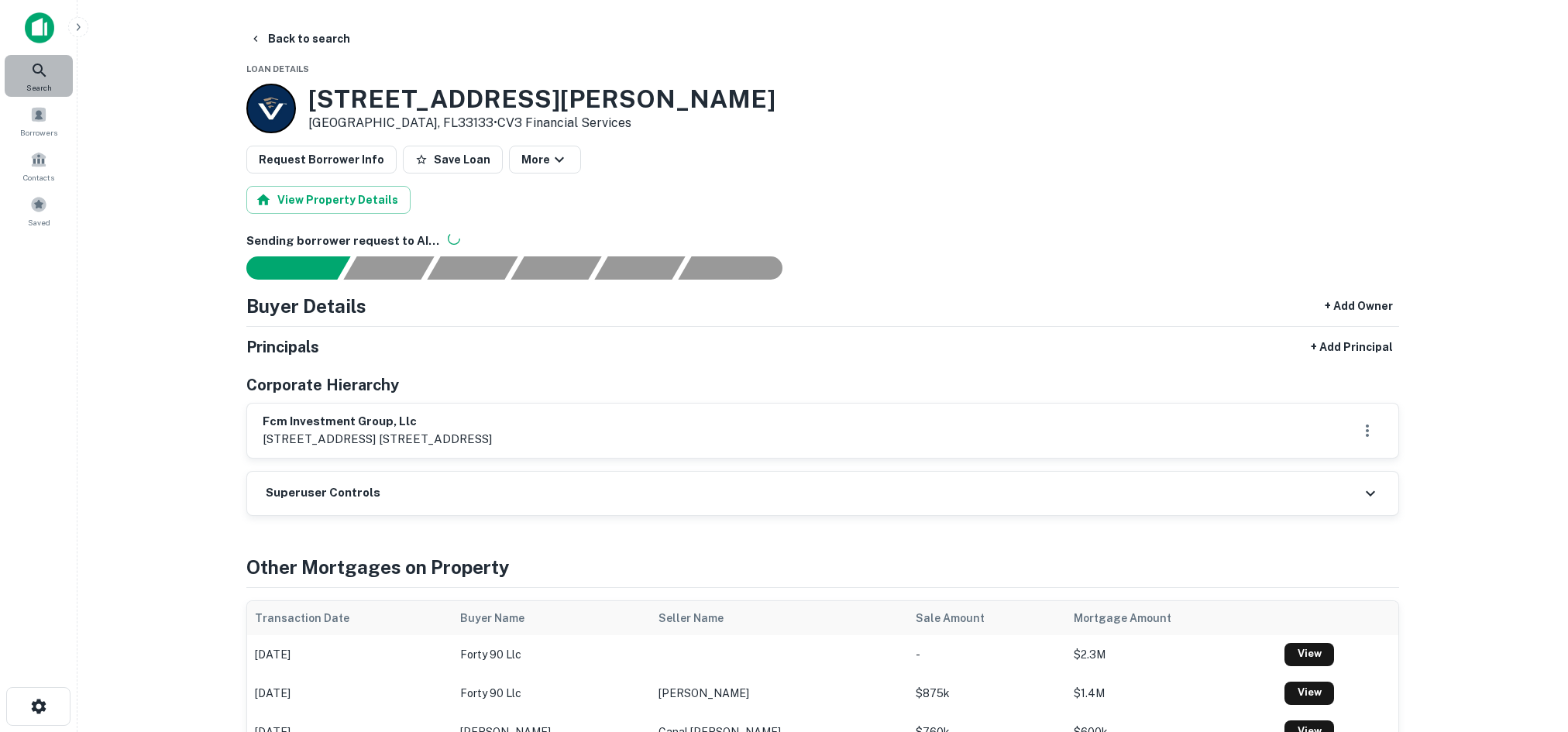
click at [35, 74] on icon at bounding box center [40, 71] width 19 height 19
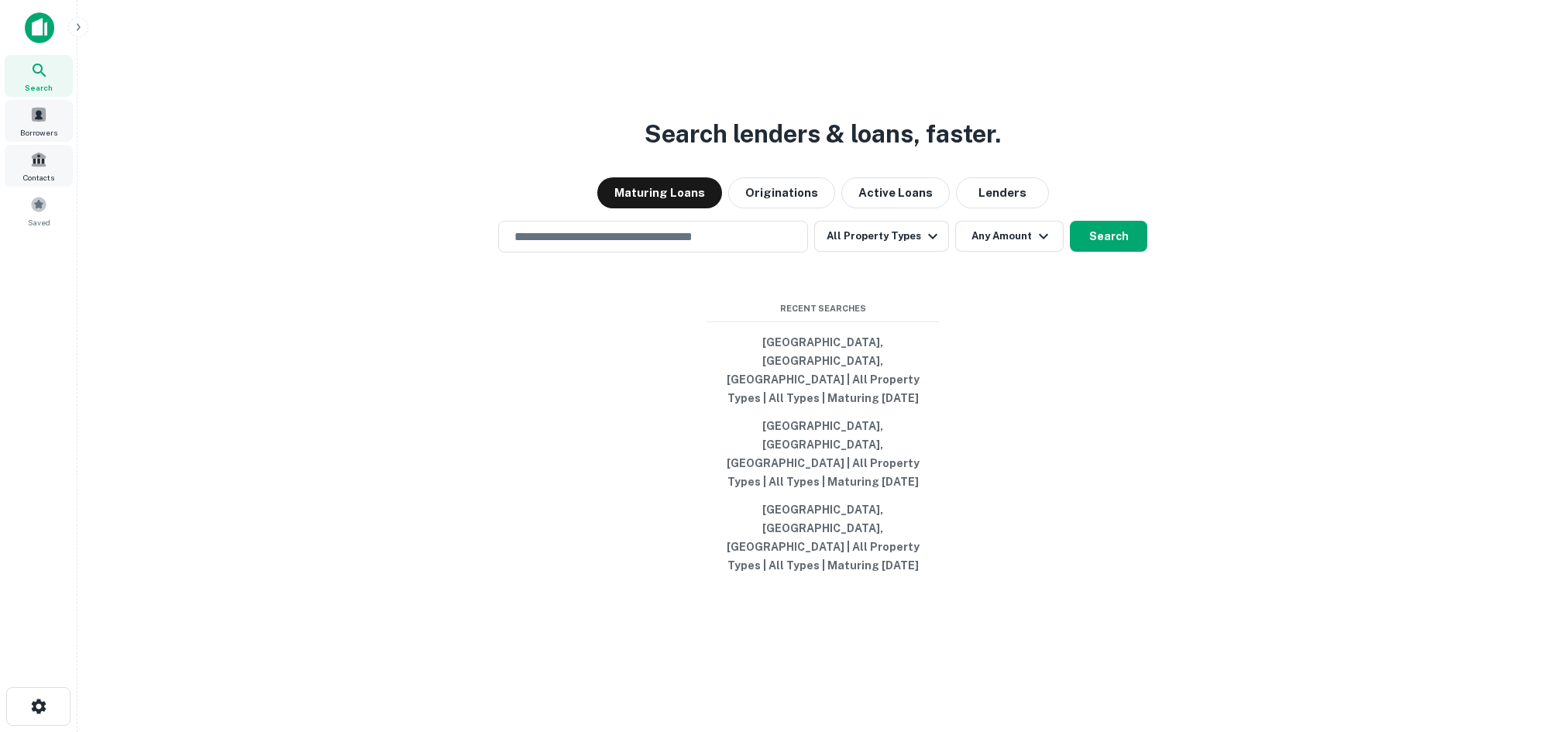
click at [28, 137] on span "Borrowers" at bounding box center [38, 132] width 37 height 12
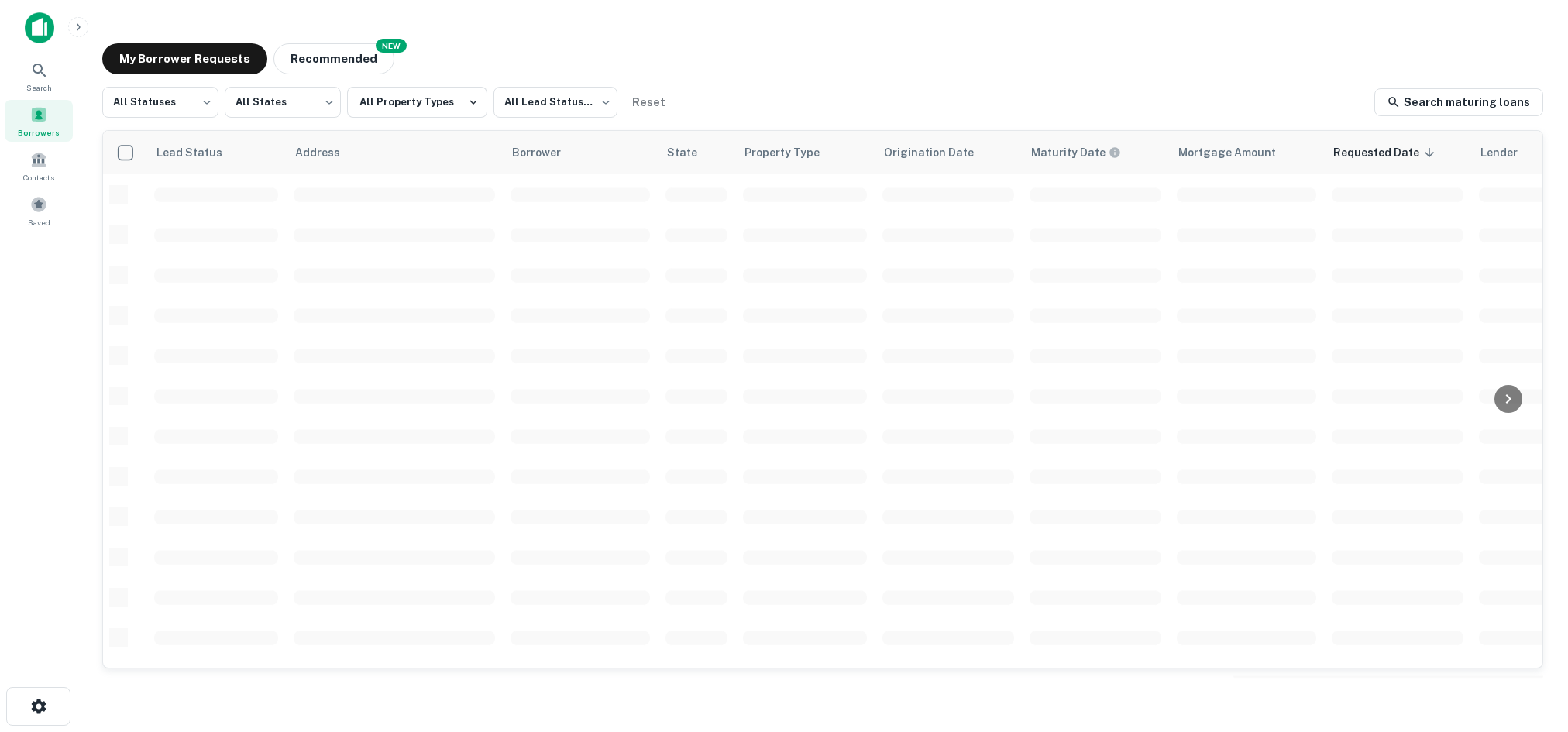
scroll to position [128, 0]
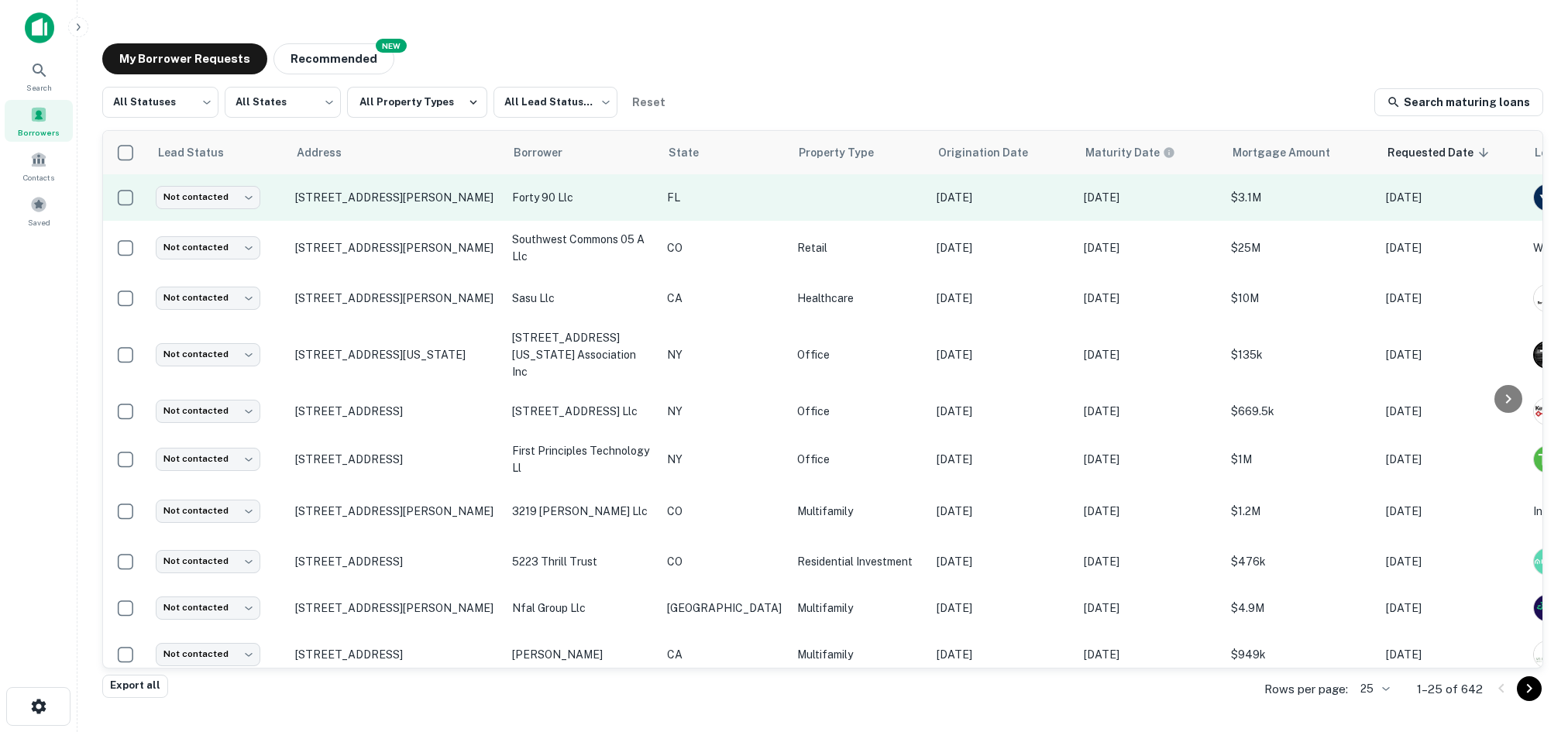
click at [620, 189] on p "forty 90 llc" at bounding box center [581, 197] width 139 height 17
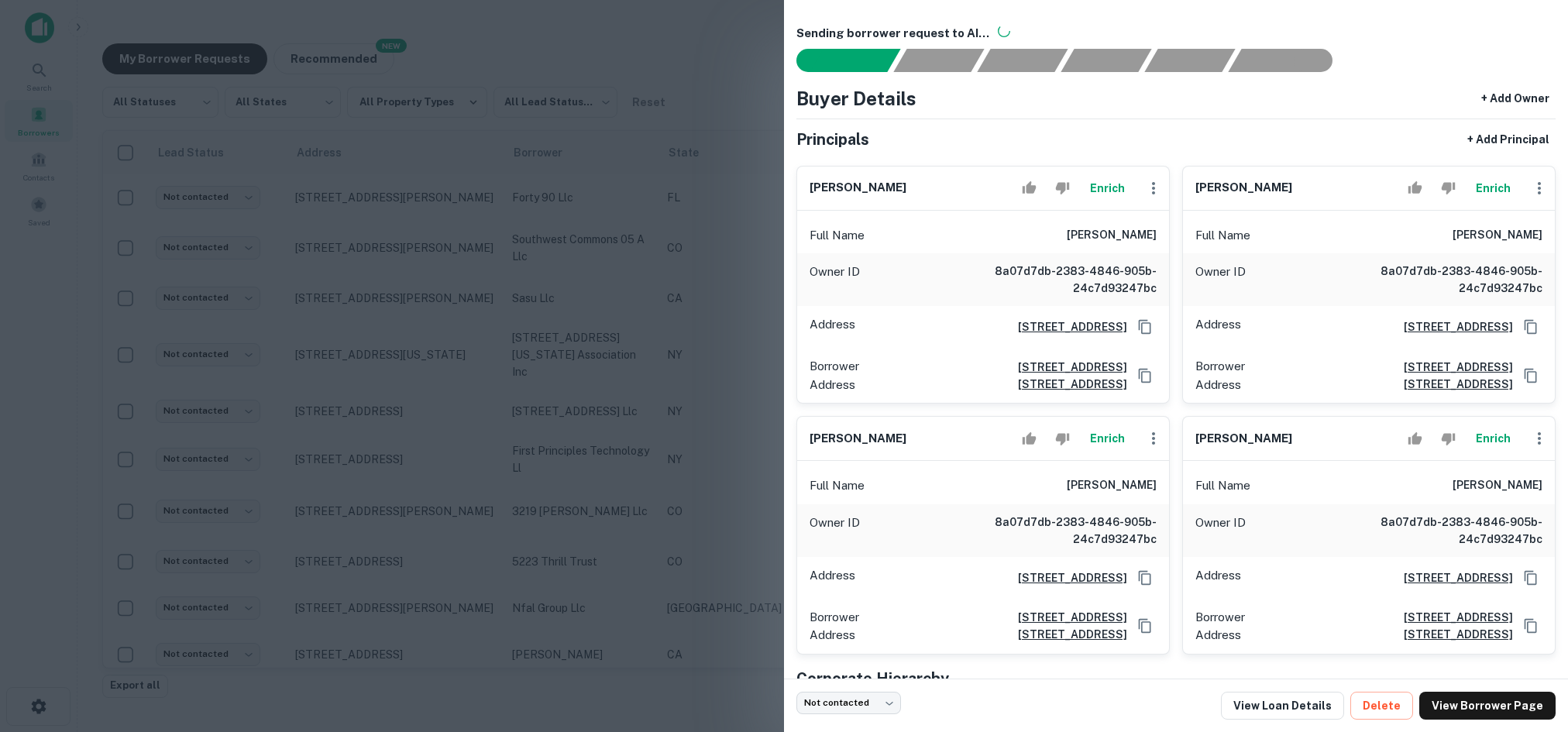
click at [749, 61] on div at bounding box center [784, 366] width 1568 height 732
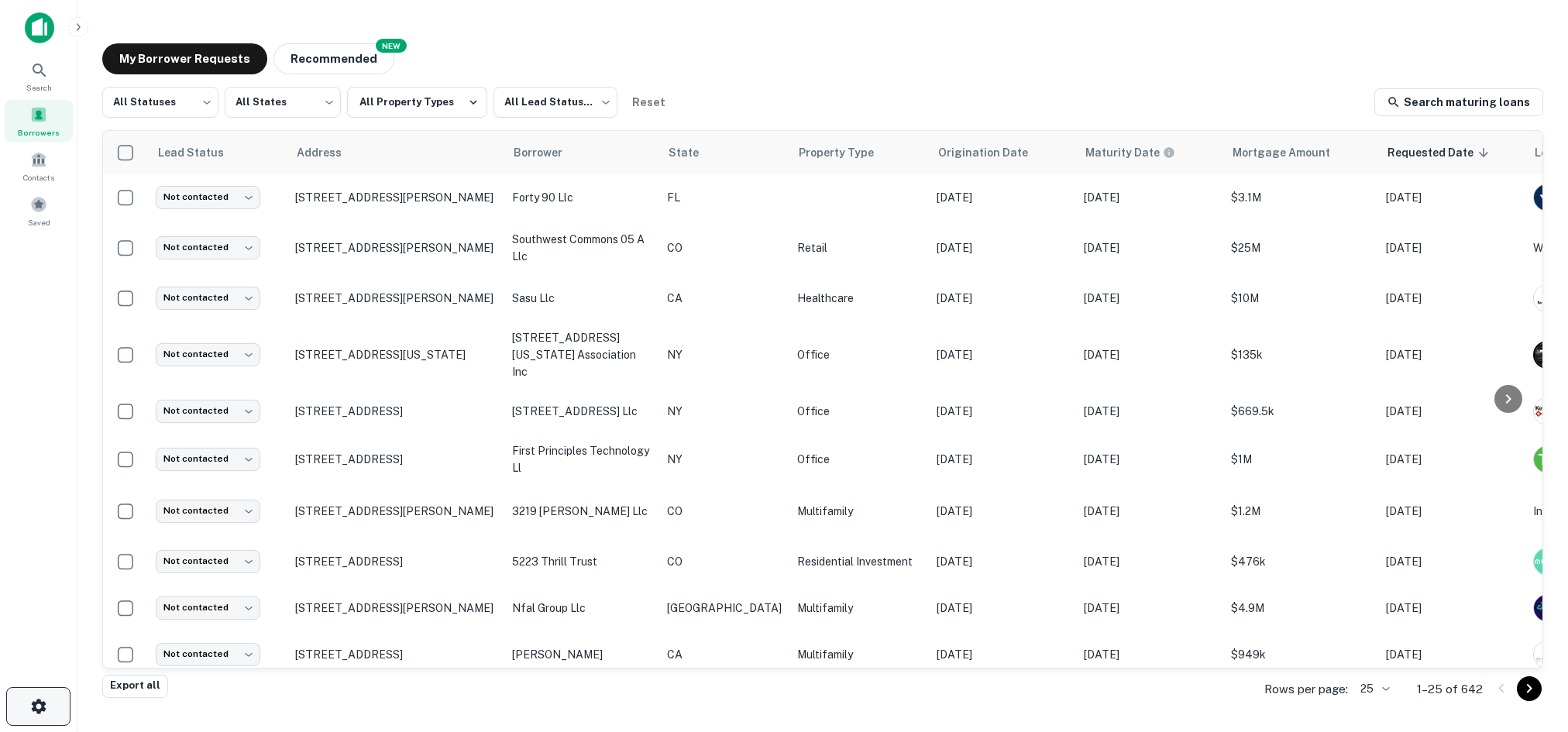
click at [26, 713] on button "button" at bounding box center [39, 706] width 65 height 39
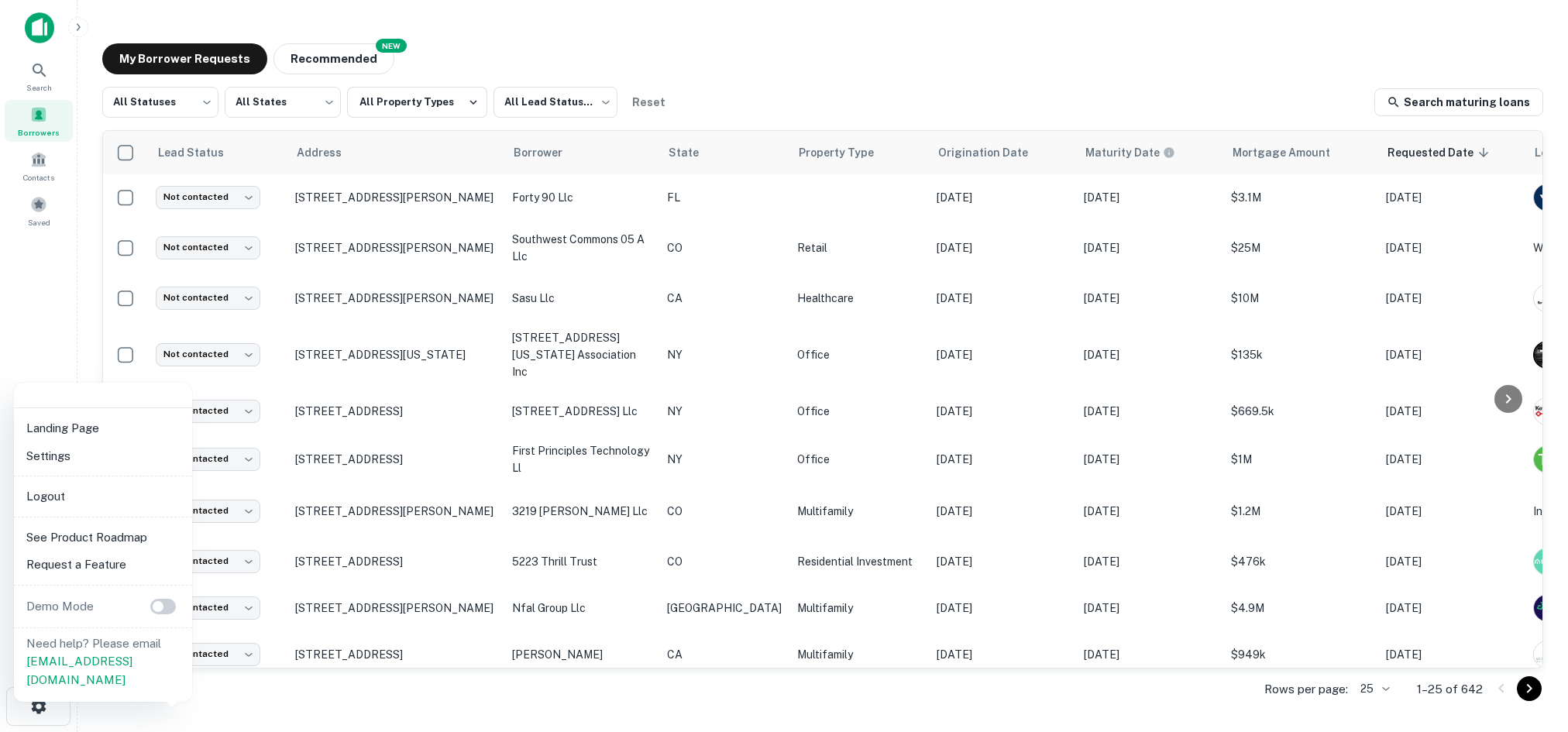
click at [39, 64] on div at bounding box center [784, 366] width 1568 height 732
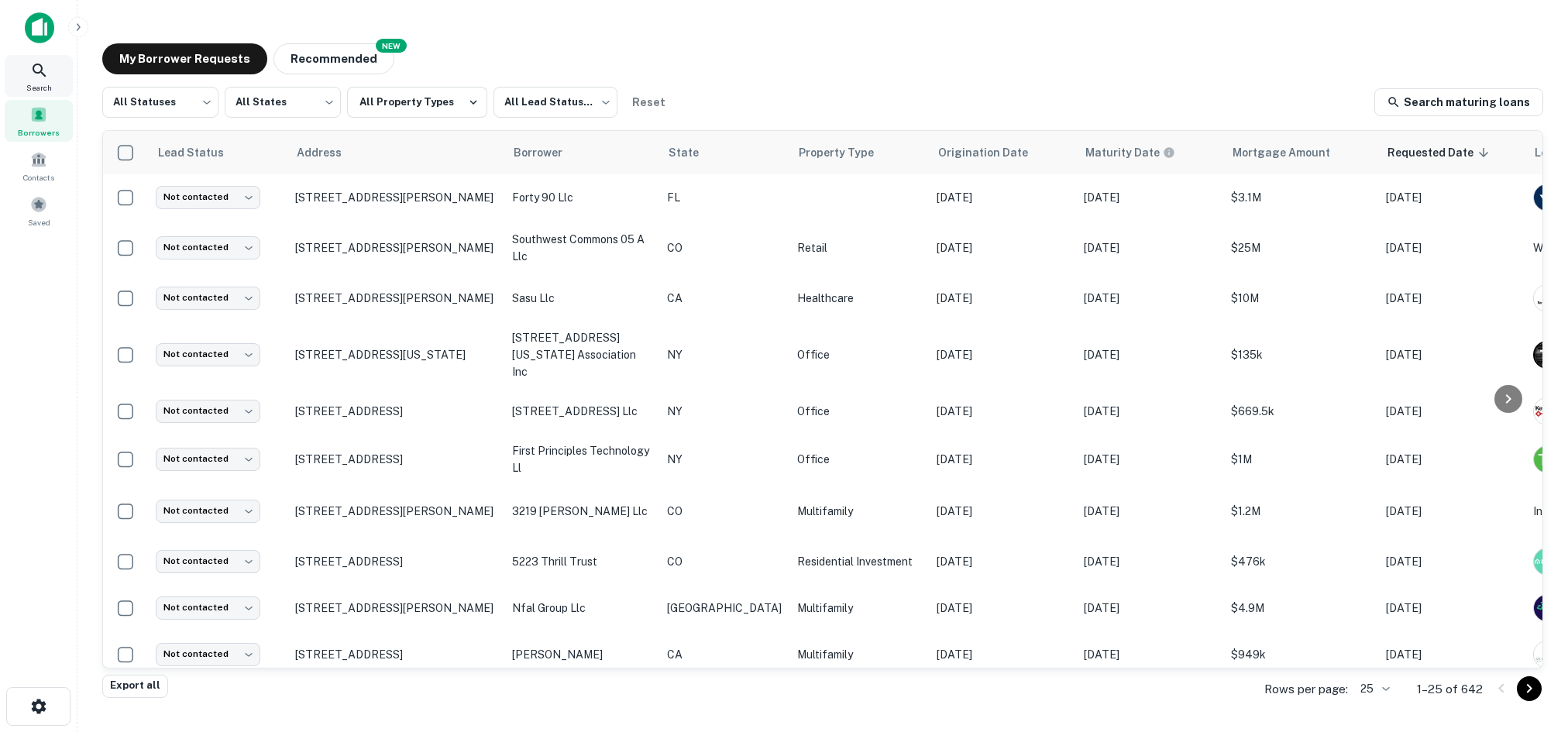
click at [42, 70] on icon at bounding box center [40, 71] width 19 height 19
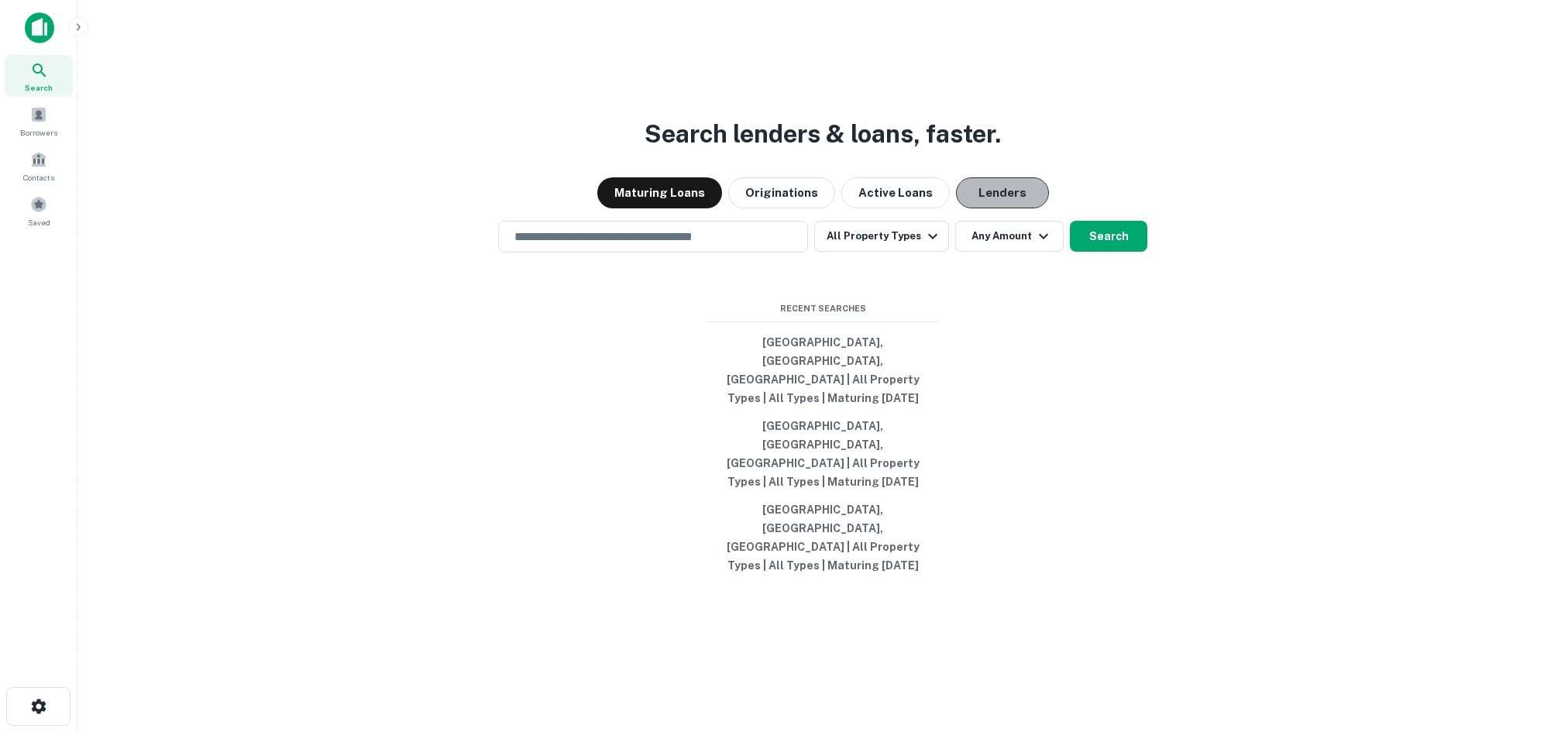
click at [1004, 209] on button "Lenders" at bounding box center [1003, 192] width 93 height 31
click at [704, 246] on input "text" at bounding box center [654, 236] width 296 height 18
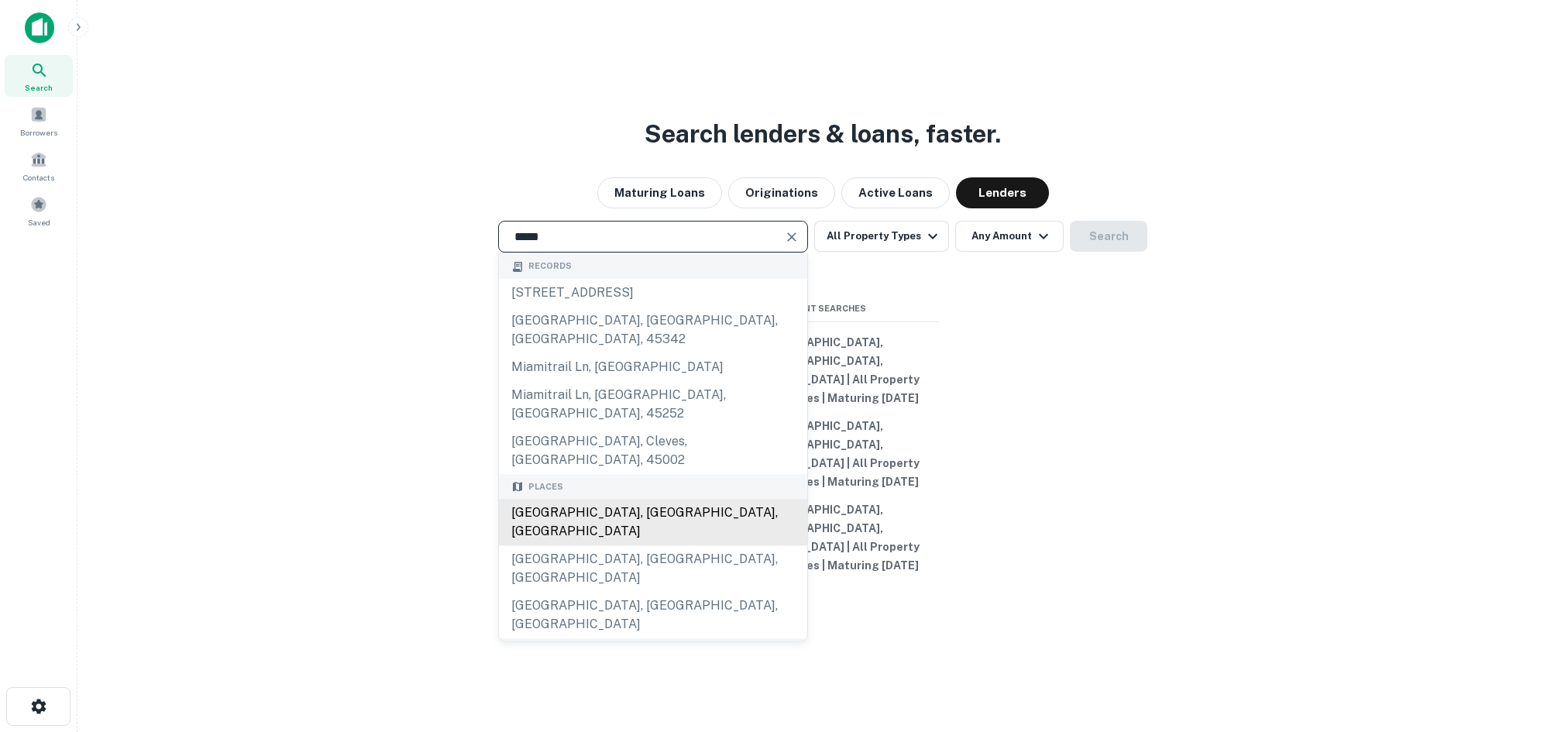
click at [565, 531] on div "[GEOGRAPHIC_DATA], [GEOGRAPHIC_DATA], [GEOGRAPHIC_DATA]" at bounding box center [653, 522] width 308 height 46
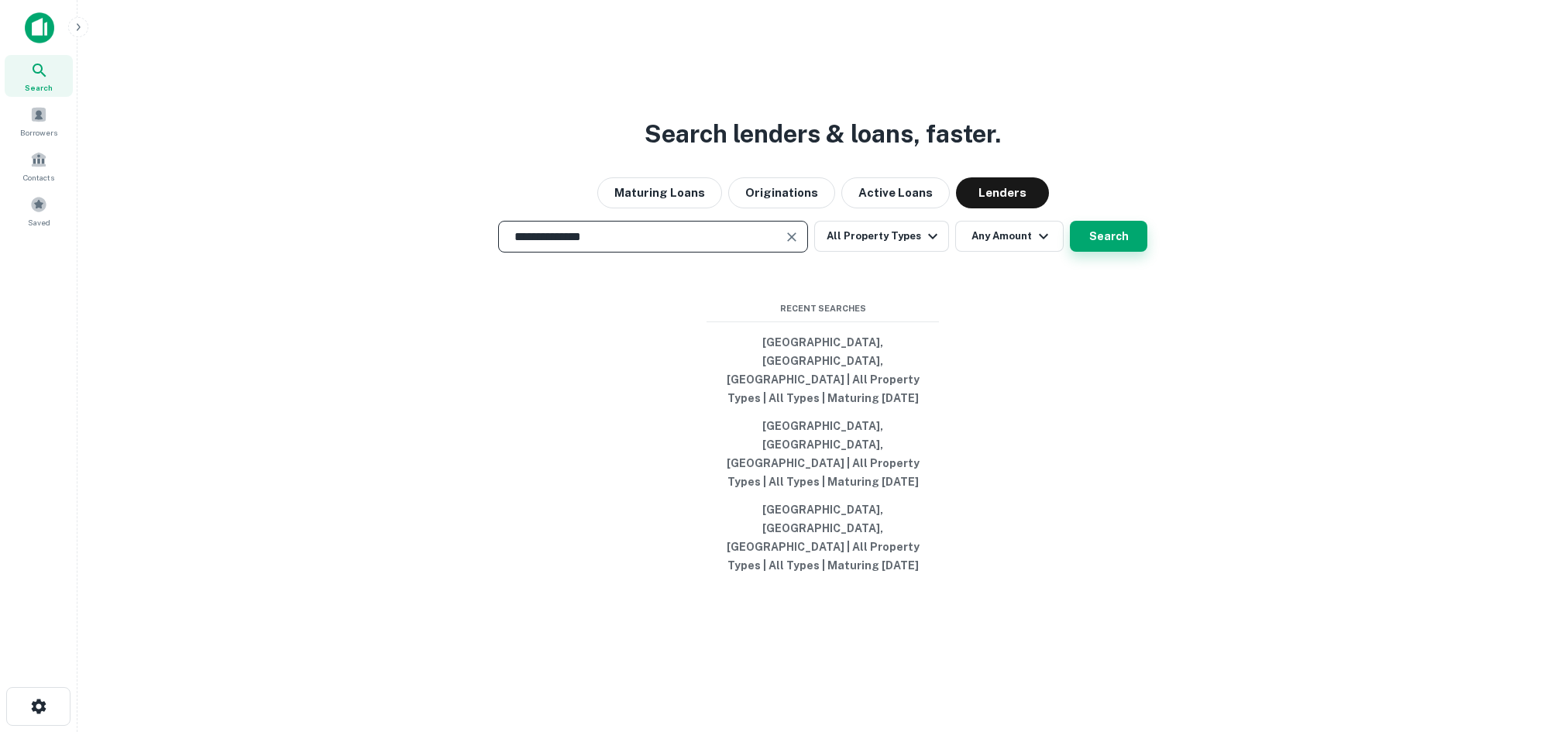
type input "**********"
click at [1085, 251] on button "Search" at bounding box center [1109, 236] width 78 height 31
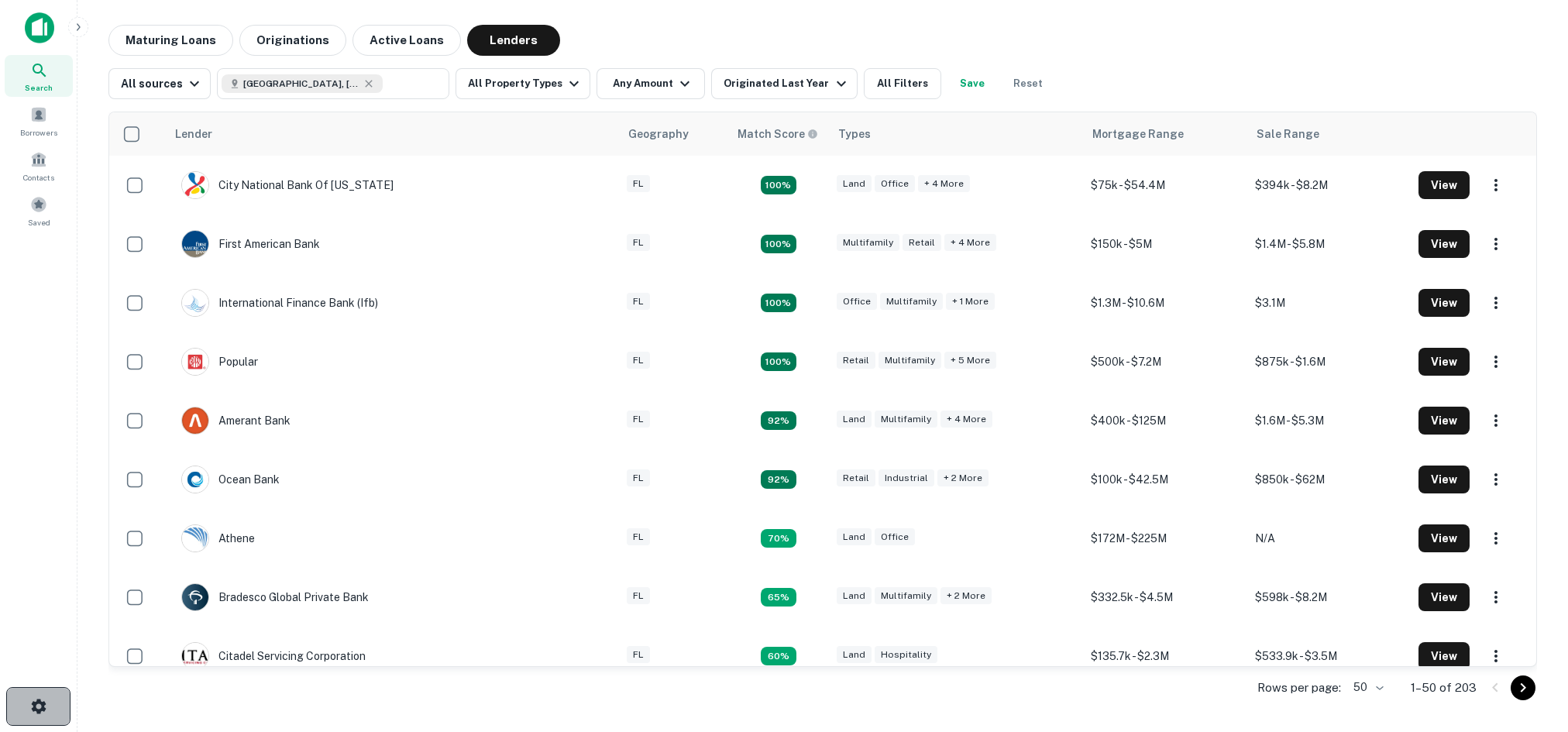
click at [31, 692] on button "button" at bounding box center [39, 706] width 65 height 39
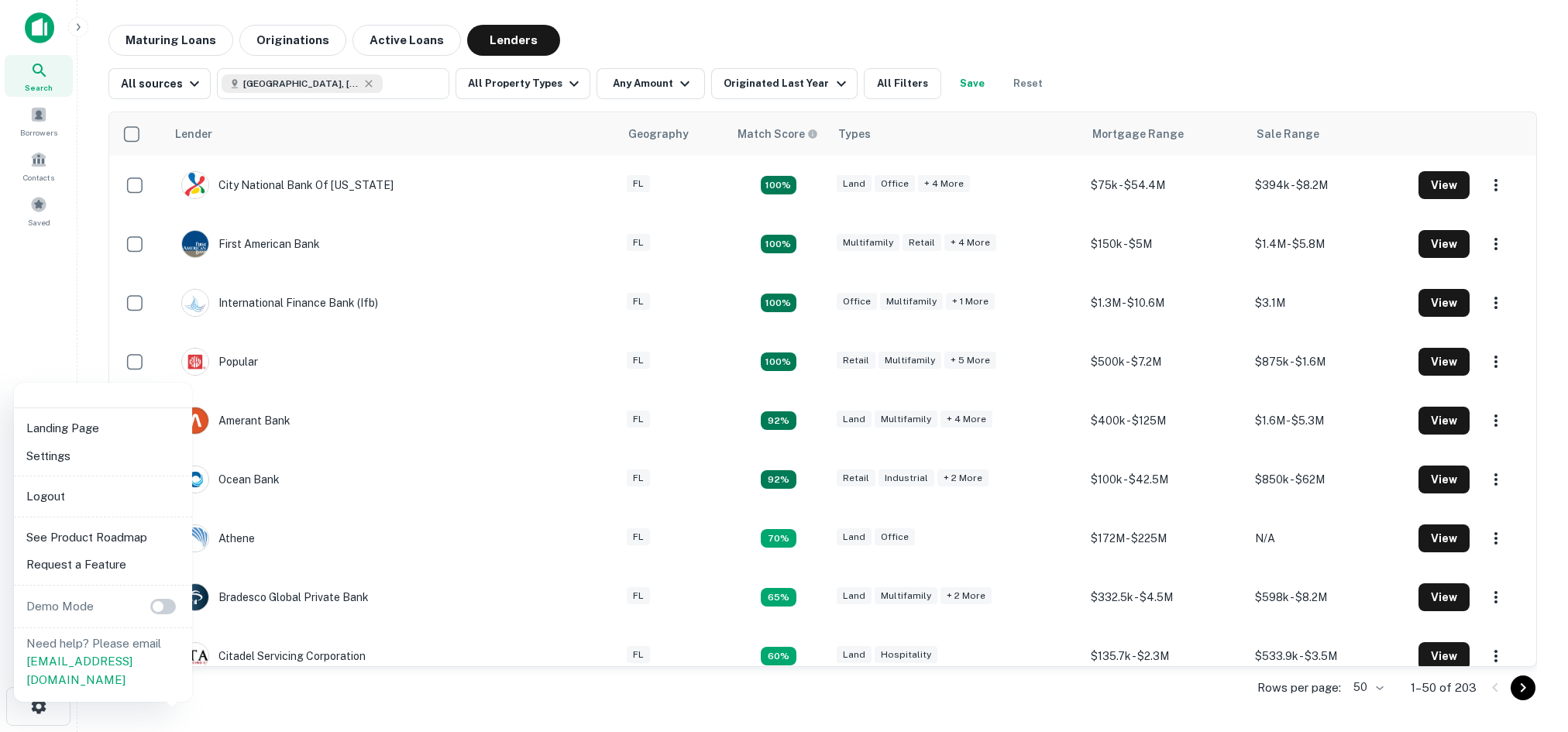
click at [92, 502] on li "Logout" at bounding box center [102, 496] width 166 height 27
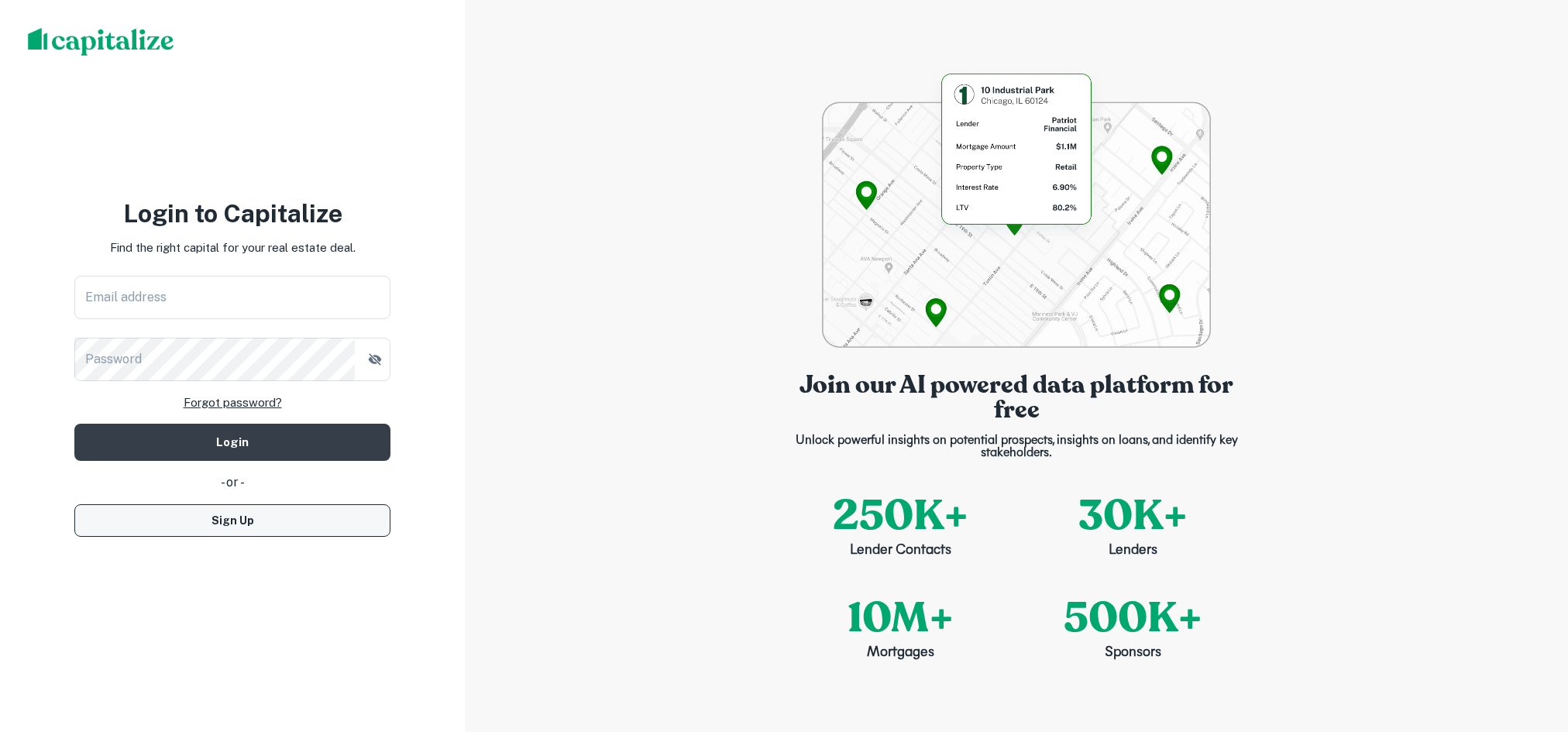
click at [316, 526] on button "Sign Up" at bounding box center [231, 521] width 316 height 32
select select "**"
